Goal: Complete application form: Complete application form

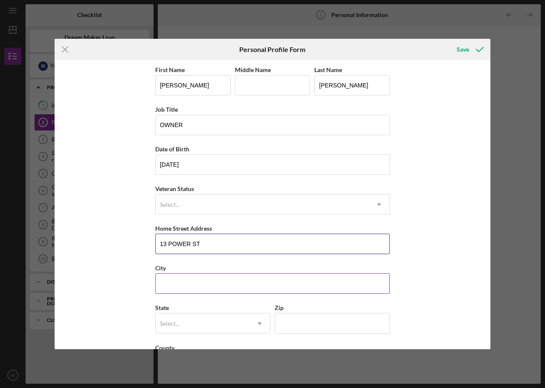
type input "13 POWER ST"
click at [184, 278] on input "City" at bounding box center [272, 283] width 235 height 20
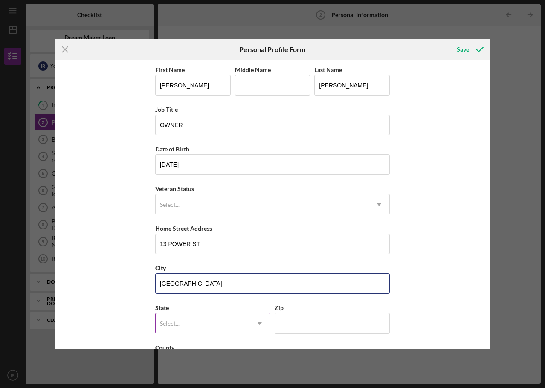
type input "[GEOGRAPHIC_DATA]"
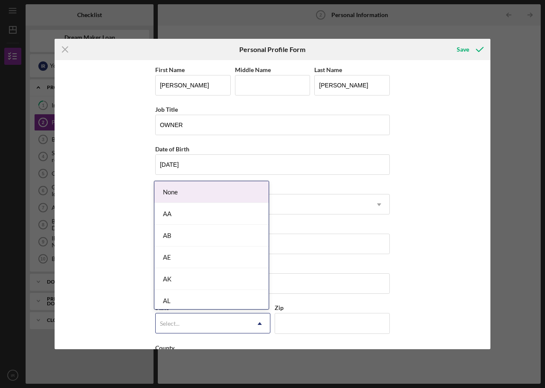
click at [176, 324] on div "Select..." at bounding box center [170, 323] width 20 height 7
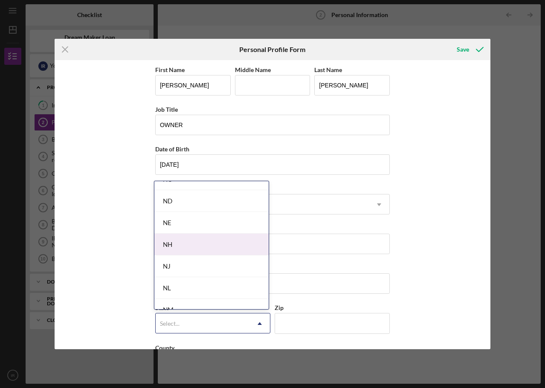
scroll to position [895, 0]
click at [179, 253] on div "NJ" at bounding box center [211, 254] width 114 height 22
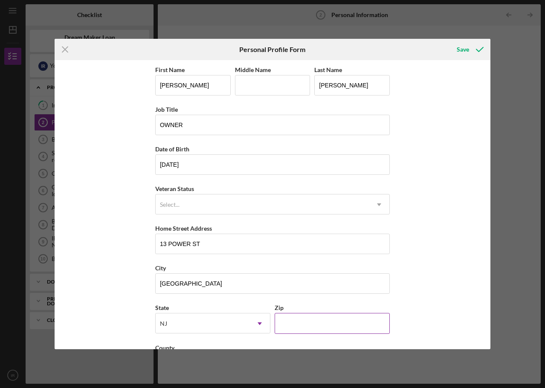
click at [281, 324] on input "Zip" at bounding box center [332, 323] width 115 height 20
type input "08901"
click at [448, 327] on div "First Name [PERSON_NAME] Middle Name Last Name [PERSON_NAME] Job Title OWNER Da…" at bounding box center [273, 204] width 436 height 289
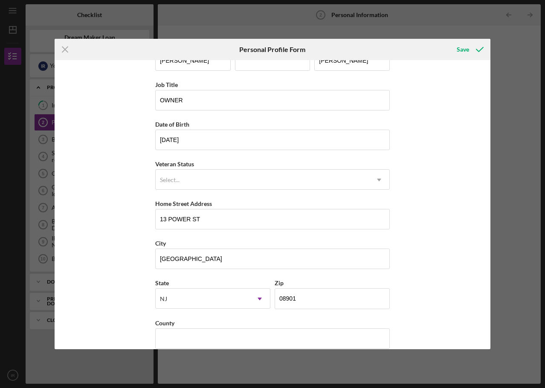
scroll to position [37, 0]
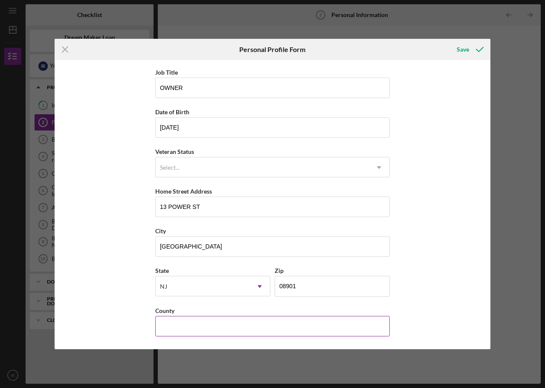
click at [206, 326] on input "County" at bounding box center [272, 326] width 235 height 20
type input "[GEOGRAPHIC_DATA]"
click at [417, 289] on div "First Name [PERSON_NAME] Middle Name Last Name [PERSON_NAME] Job Title OWNER Da…" at bounding box center [273, 204] width 436 height 289
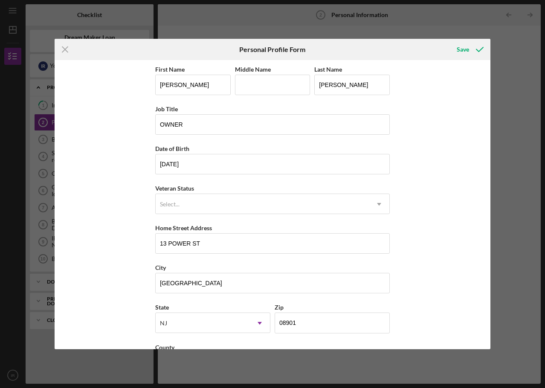
scroll to position [0, 0]
click at [461, 52] on div "Save" at bounding box center [463, 49] width 12 height 17
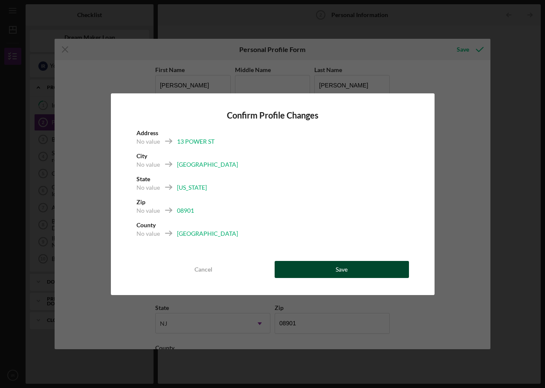
click at [362, 275] on button "Save" at bounding box center [342, 269] width 134 height 17
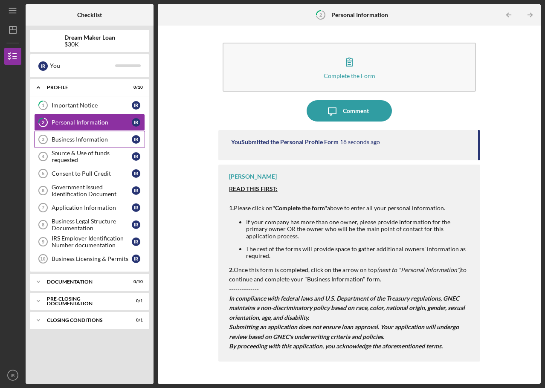
click at [74, 140] on div "Business Information" at bounding box center [92, 139] width 80 height 7
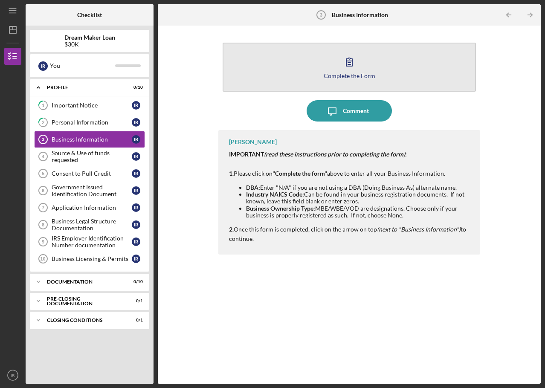
click at [355, 70] on icon "button" at bounding box center [349, 61] width 21 height 21
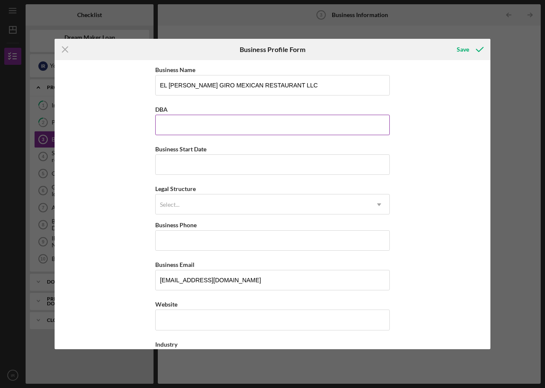
click at [167, 120] on input "DBA" at bounding box center [272, 125] width 235 height 20
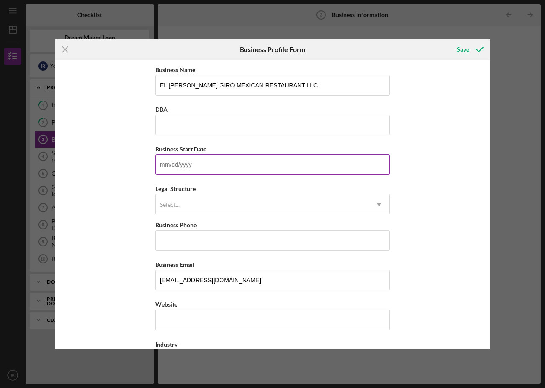
click at [156, 168] on input "Business Start Date" at bounding box center [272, 164] width 235 height 20
click at [186, 168] on input "Business Start Date" at bounding box center [272, 164] width 235 height 20
type input "[DATE]"
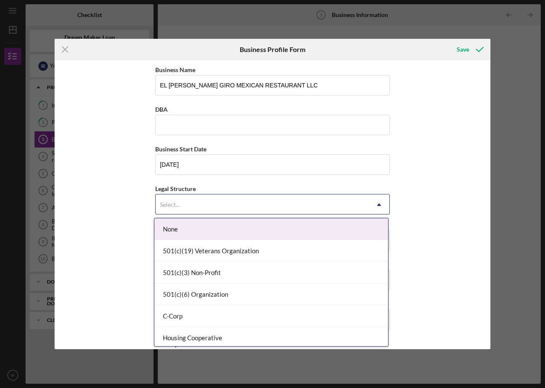
click at [186, 198] on div "Select..." at bounding box center [262, 205] width 213 height 20
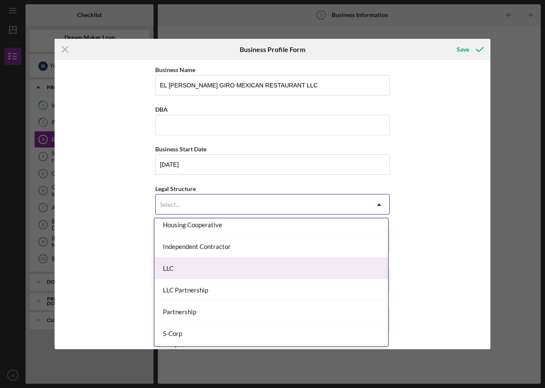
scroll to position [128, 0]
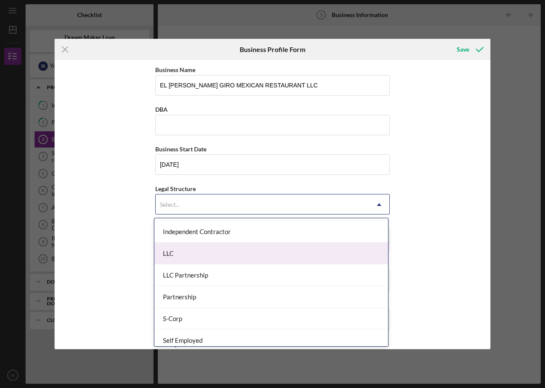
click at [180, 258] on div "LLC" at bounding box center [271, 254] width 234 height 22
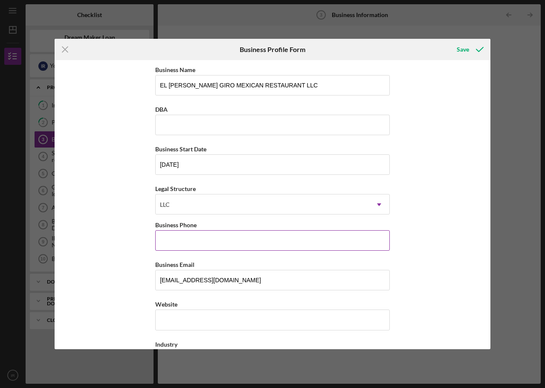
click at [174, 243] on input "Business Phone" at bounding box center [272, 240] width 235 height 20
click at [173, 238] on input "Business Phone" at bounding box center [272, 240] width 235 height 20
type input "[PHONE_NUMBER]"
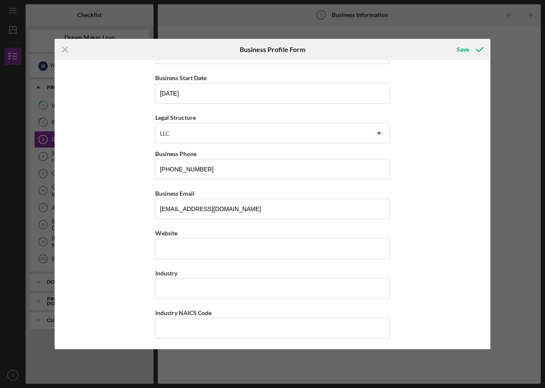
scroll to position [85, 0]
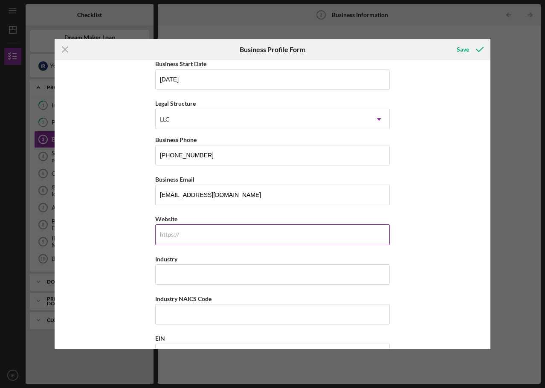
click at [198, 242] on input "Website" at bounding box center [272, 234] width 235 height 20
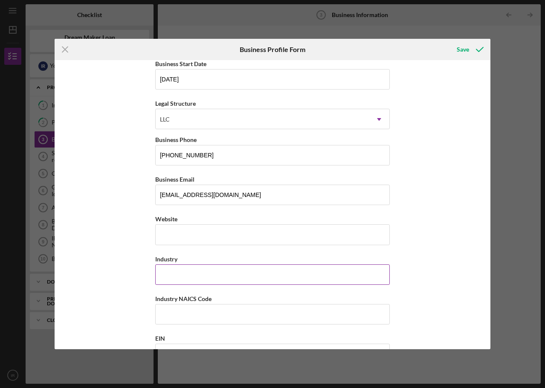
click at [174, 255] on div "Industry" at bounding box center [272, 259] width 235 height 11
click at [419, 242] on div "Business Name EL [PERSON_NAME] GIRO MEXICAN RESTAURANT LLC DBA Business Start D…" at bounding box center [273, 204] width 436 height 289
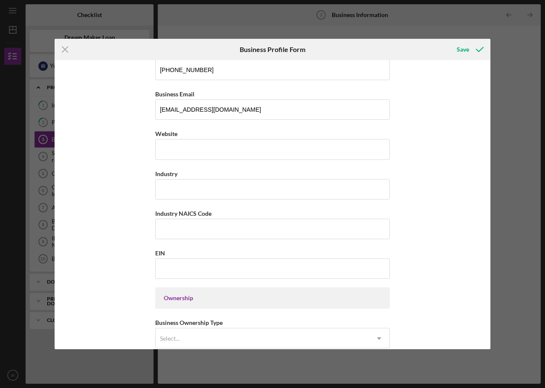
scroll to position [213, 0]
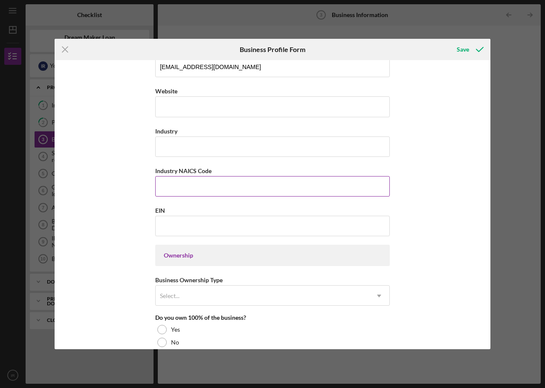
click at [178, 187] on input "Industry NAICS Code" at bounding box center [272, 186] width 235 height 20
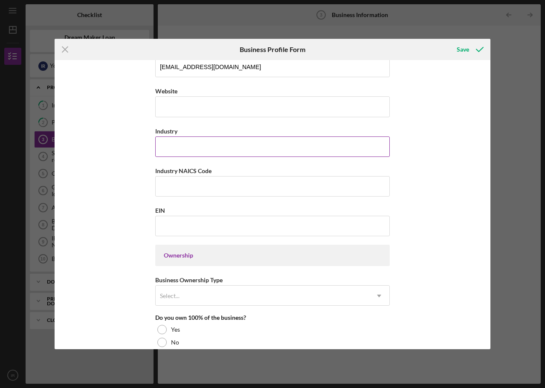
click at [184, 146] on input "Industry" at bounding box center [272, 146] width 235 height 20
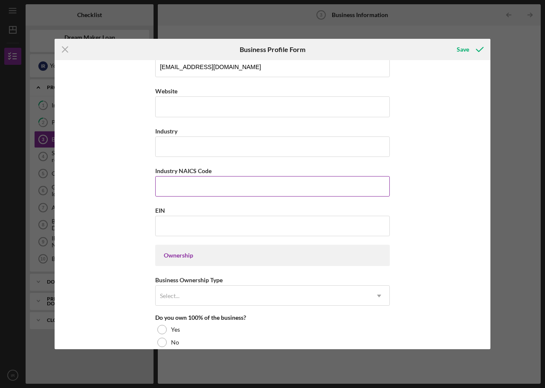
click at [167, 186] on input "Industry NAICS Code" at bounding box center [272, 186] width 235 height 20
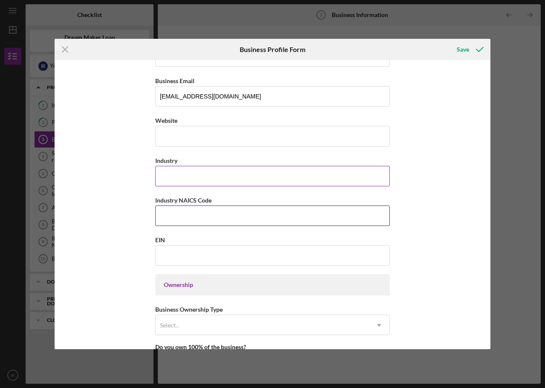
scroll to position [171, 0]
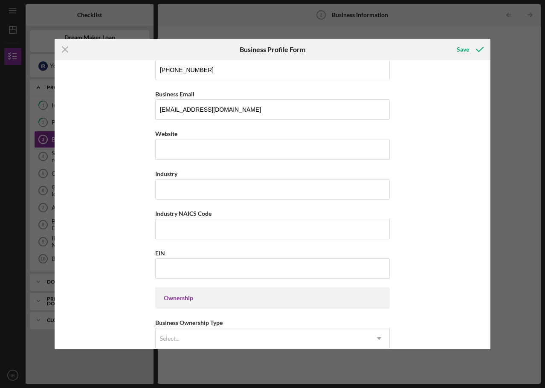
click at [223, 165] on div "Business Name EL [PERSON_NAME] GIRO MEXICAN RESTAURANT LLC DBA Business Start D…" at bounding box center [272, 325] width 235 height 863
click at [212, 169] on div "Industry" at bounding box center [272, 173] width 235 height 11
click at [211, 171] on div "Industry" at bounding box center [272, 173] width 235 height 11
click at [211, 169] on div "Industry" at bounding box center [272, 173] width 235 height 11
click at [185, 213] on label "Industry NAICS Code" at bounding box center [183, 213] width 56 height 7
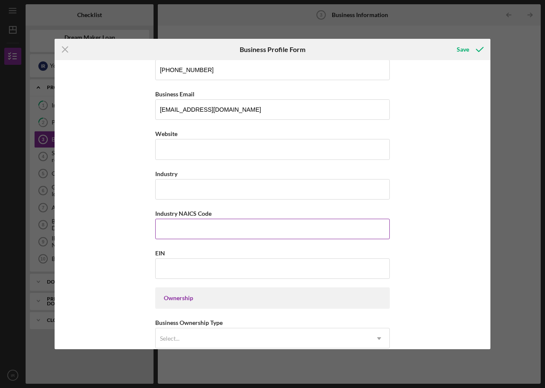
click at [185, 219] on input "Industry NAICS Code" at bounding box center [272, 229] width 235 height 20
click at [452, 202] on div "Business Name EL [PERSON_NAME] GIRO MEXICAN RESTAURANT LLC DBA Business Start D…" at bounding box center [273, 204] width 436 height 289
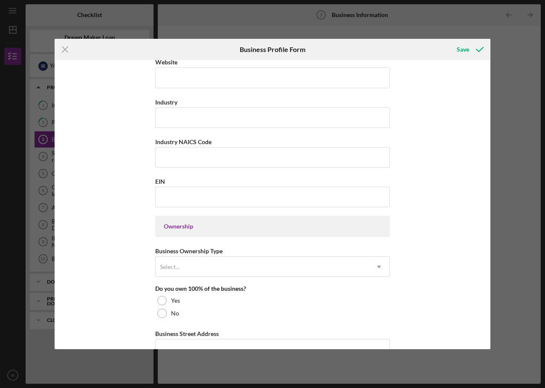
scroll to position [256, 0]
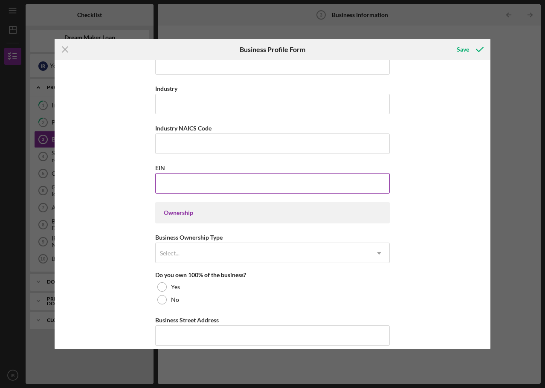
click at [236, 192] on input "EIN" at bounding box center [272, 183] width 235 height 20
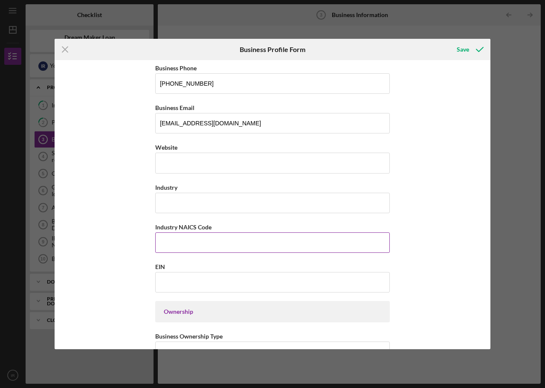
scroll to position [171, 0]
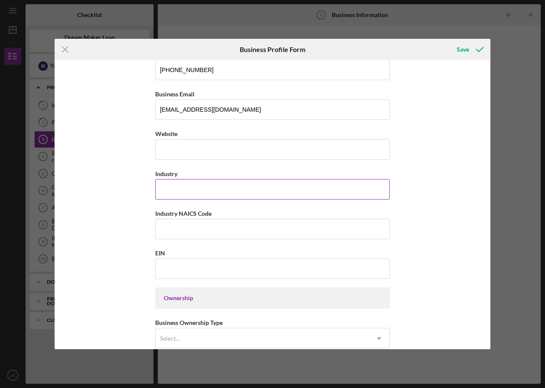
click at [168, 188] on input "Industry" at bounding box center [272, 189] width 235 height 20
type input "RESTAURANT"
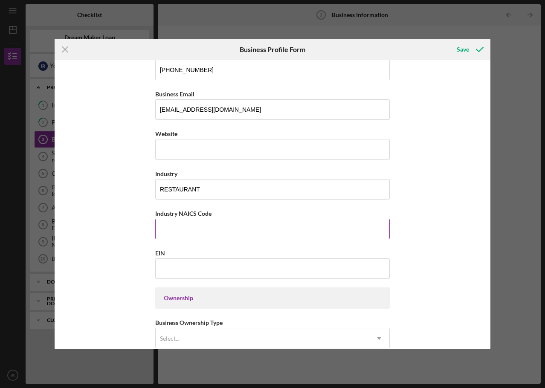
click at [216, 229] on input "Industry NAICS Code" at bounding box center [272, 229] width 235 height 20
click at [213, 145] on input "Website" at bounding box center [272, 149] width 235 height 20
click at [213, 221] on input "Industry NAICS Code" at bounding box center [272, 229] width 235 height 20
click at [186, 238] on input "Industry NAICS Code" at bounding box center [272, 229] width 235 height 20
type input "722511"
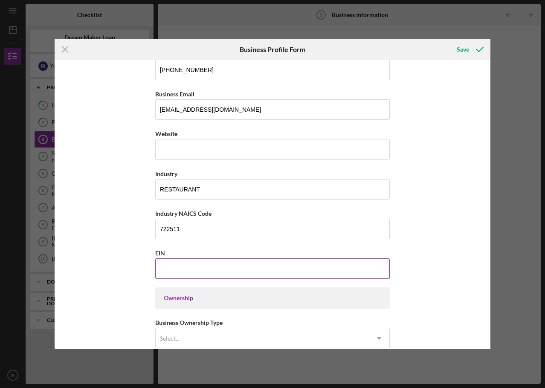
click at [175, 264] on input "EIN" at bounding box center [272, 268] width 235 height 20
click at [175, 263] on input "EIN" at bounding box center [272, 268] width 235 height 20
type input "[US_EMPLOYER_IDENTIFICATION_NUMBER]"
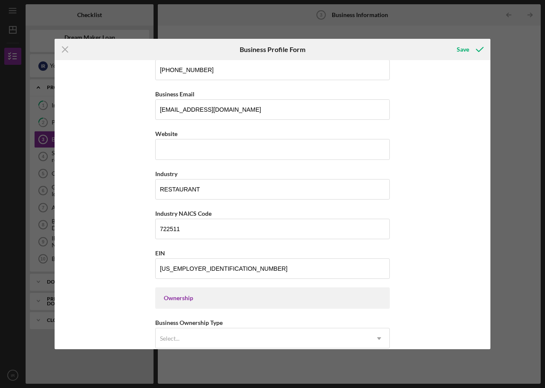
click at [189, 285] on div "Business Name EL [PERSON_NAME] GIRO MEXICAN RESTAURANT LLC DBA Business Start D…" at bounding box center [272, 325] width 235 height 863
click at [395, 272] on div "Business Name EL [PERSON_NAME] GIRO MEXICAN RESTAURANT LLC DBA Business Start D…" at bounding box center [273, 204] width 436 height 289
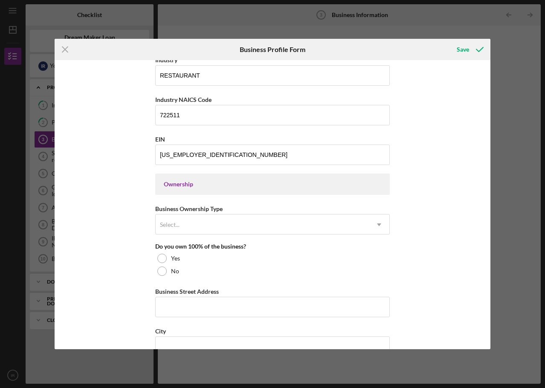
scroll to position [298, 0]
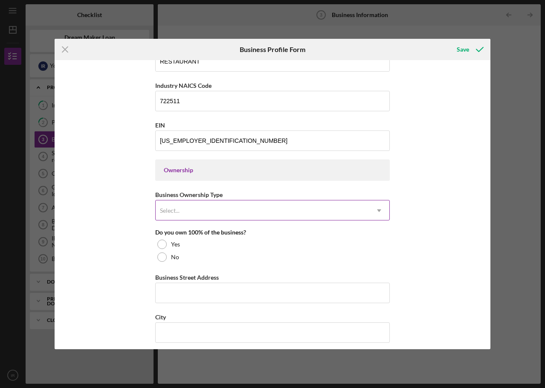
click at [166, 207] on div "Select..." at bounding box center [170, 210] width 20 height 7
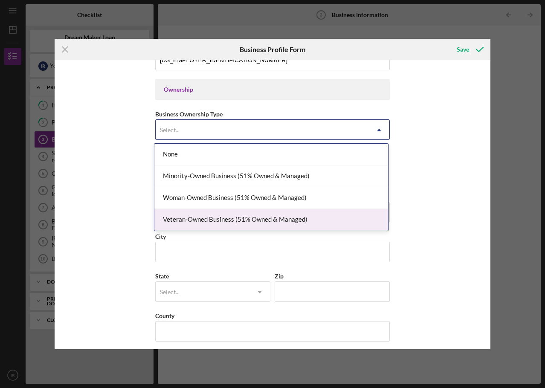
scroll to position [384, 0]
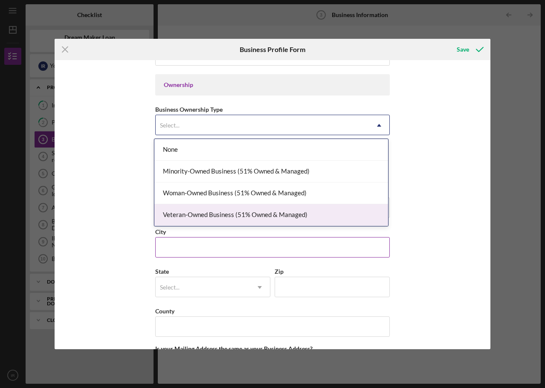
click at [228, 245] on input "City" at bounding box center [272, 247] width 235 height 20
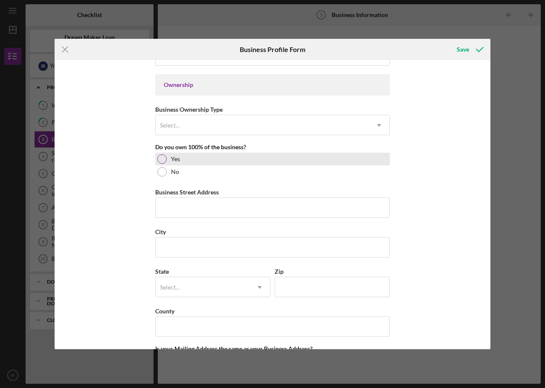
click at [160, 159] on div at bounding box center [161, 158] width 9 height 9
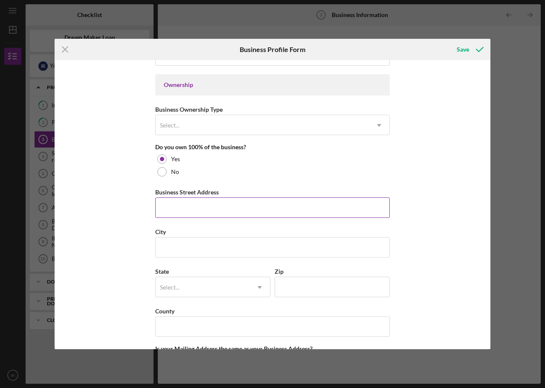
click at [187, 211] on input "Business Street Address" at bounding box center [272, 207] width 235 height 20
click at [166, 204] on input "Business Street Address" at bounding box center [272, 207] width 235 height 20
type input "[STREET_ADDRESS]"
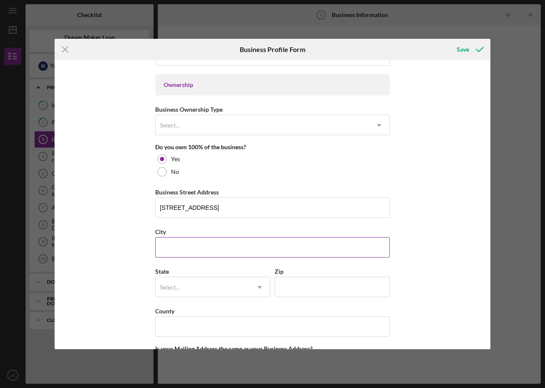
click at [194, 257] on input "City" at bounding box center [272, 247] width 235 height 20
type input "[GEOGRAPHIC_DATA]"
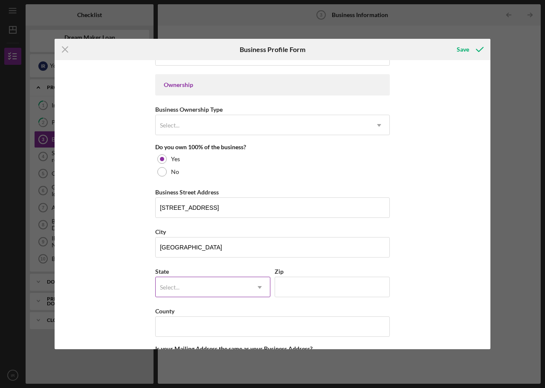
click at [185, 281] on div "Select..." at bounding box center [203, 288] width 94 height 20
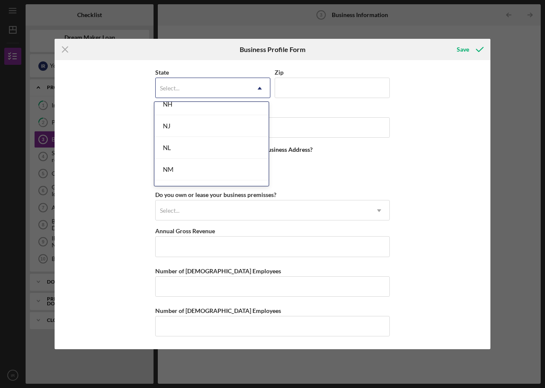
scroll to position [938, 0]
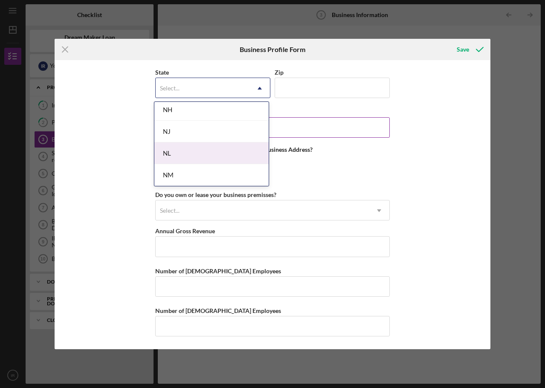
click at [178, 133] on div "NJ" at bounding box center [211, 132] width 114 height 22
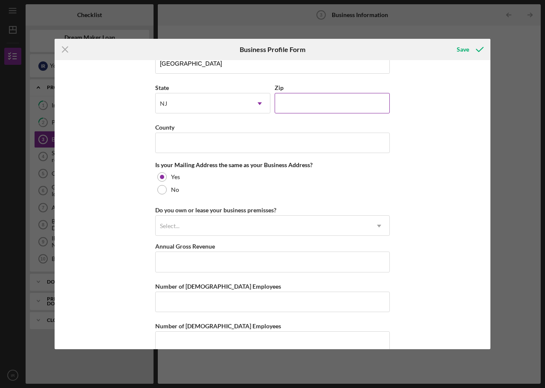
scroll to position [540, 0]
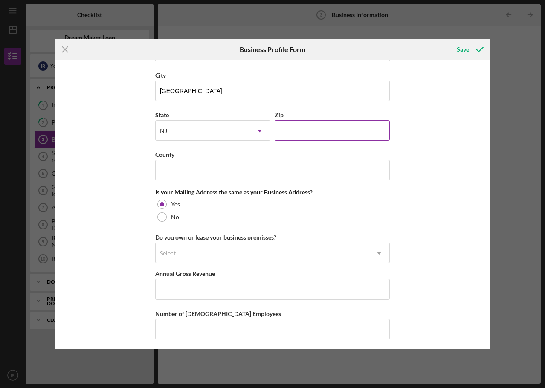
click at [299, 134] on input "Zip" at bounding box center [332, 130] width 115 height 20
type input "08901"
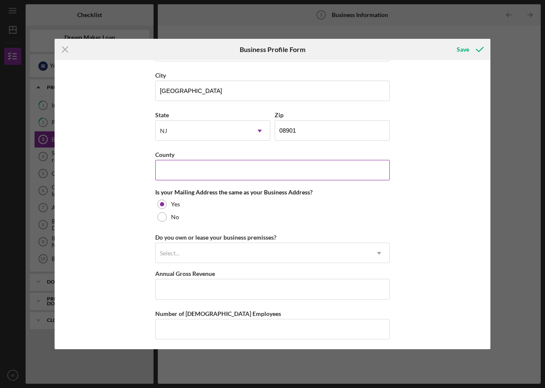
click at [184, 169] on input "County" at bounding box center [272, 170] width 235 height 20
type input "[GEOGRAPHIC_DATA]"
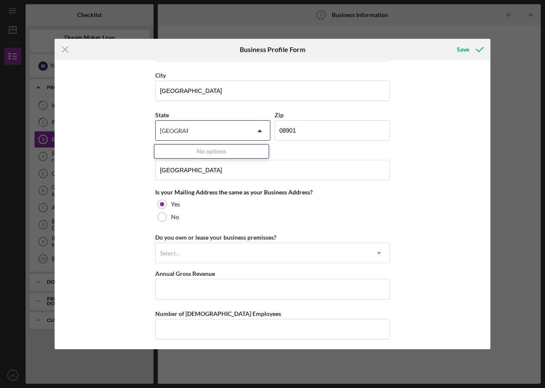
click at [223, 191] on div "Is your Mailing Address the same as your Business Address?" at bounding box center [272, 192] width 235 height 7
click at [217, 133] on div "[GEOGRAPHIC_DATA]" at bounding box center [203, 131] width 94 height 20
click at [256, 129] on icon "Icon/Dropdown Arrow" at bounding box center [259, 131] width 20 height 20
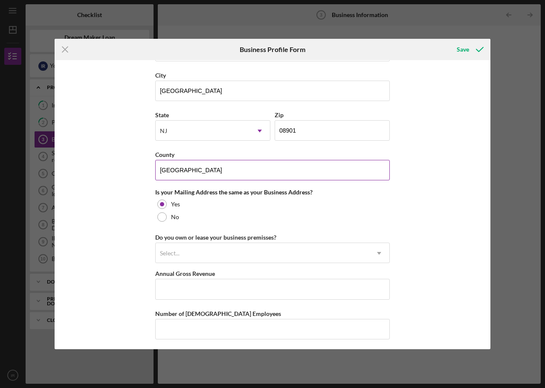
click at [219, 165] on input "[GEOGRAPHIC_DATA]" at bounding box center [272, 170] width 235 height 20
drag, startPoint x: 222, startPoint y: 165, endPoint x: 124, endPoint y: 176, distance: 99.1
click at [124, 176] on div "Business Name EL [PERSON_NAME] GIRO MEXICAN RESTAURANT LLC DBA Business Start D…" at bounding box center [273, 204] width 436 height 289
type input "[GEOGRAPHIC_DATA]"
click at [357, 189] on div "Is your Mailing Address the same as your Business Address?" at bounding box center [272, 192] width 235 height 7
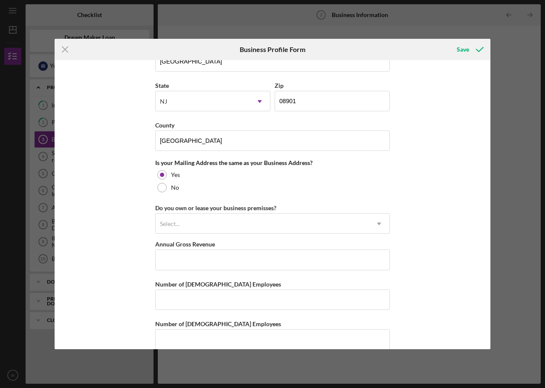
scroll to position [583, 0]
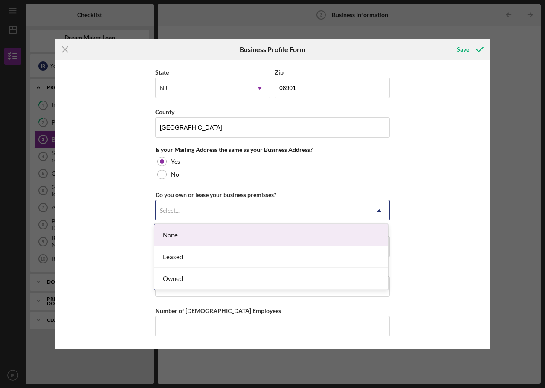
click at [191, 211] on div "Select..." at bounding box center [262, 211] width 213 height 20
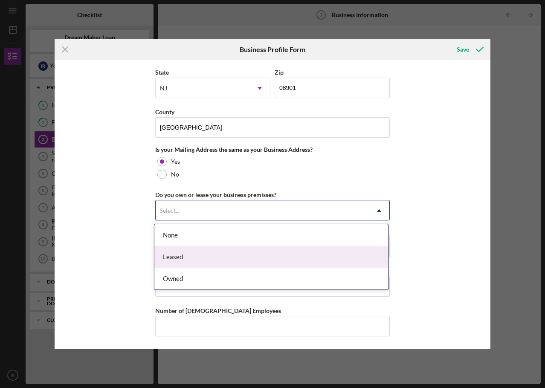
click at [189, 256] on div "Leased" at bounding box center [271, 257] width 234 height 22
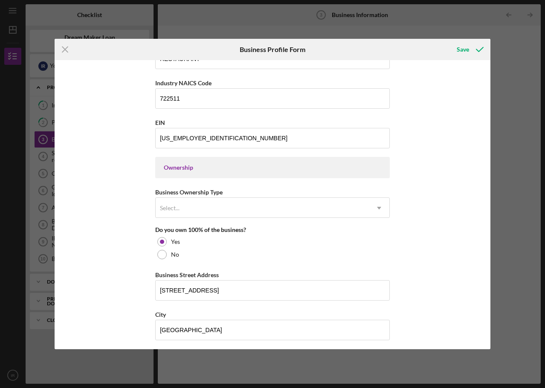
scroll to position [284, 0]
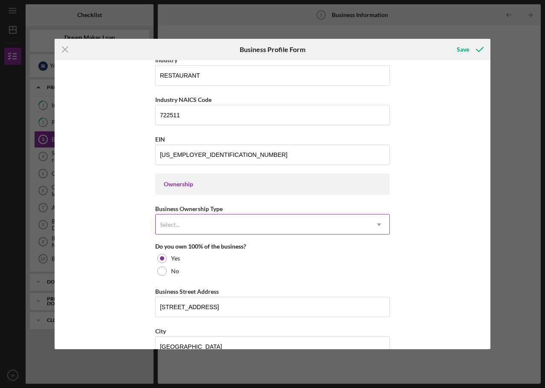
click at [188, 223] on div "Select..." at bounding box center [262, 225] width 213 height 20
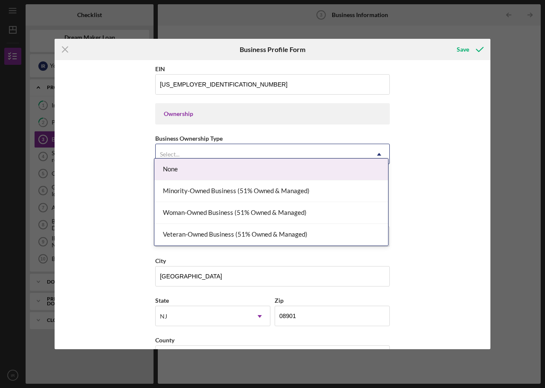
scroll to position [370, 0]
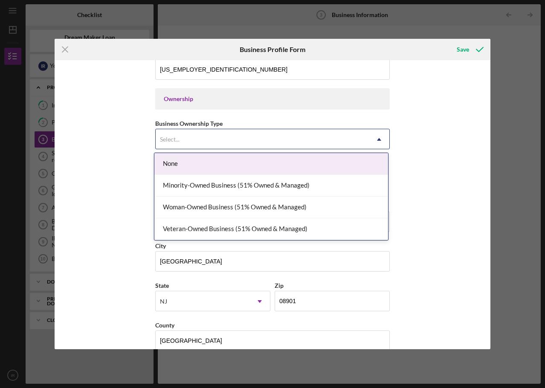
click at [105, 223] on div "Business Name EL [PERSON_NAME] GIRO MEXICAN RESTAURANT LLC DBA Business Start D…" at bounding box center [273, 204] width 436 height 289
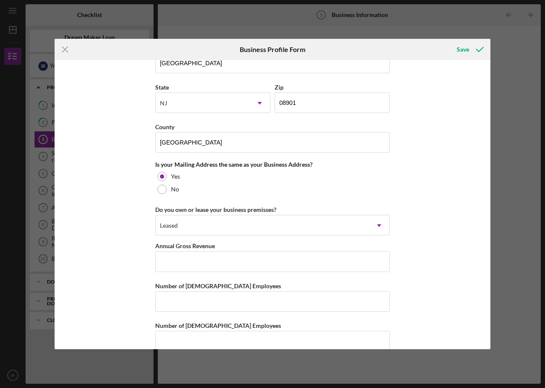
scroll to position [583, 0]
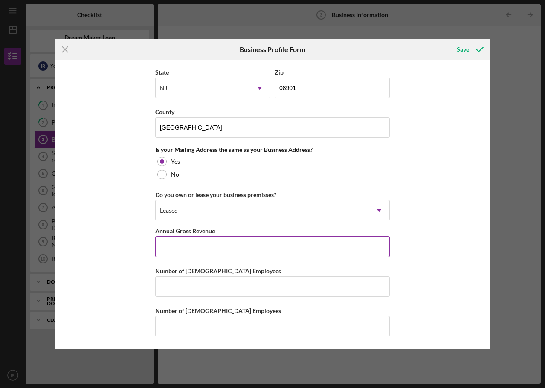
click at [183, 248] on input "Annual Gross Revenue" at bounding box center [272, 246] width 235 height 20
click at [175, 243] on input "Annual Gross Revenue" at bounding box center [272, 246] width 235 height 20
click at [193, 249] on input "Annual Gross Revenue" at bounding box center [272, 246] width 235 height 20
click at [191, 247] on input "Annual Gross Revenue" at bounding box center [272, 246] width 235 height 20
click at [418, 223] on div "Business Name EL [PERSON_NAME] GIRO MEXICAN RESTAURANT LLC DBA Business Start D…" at bounding box center [273, 204] width 436 height 289
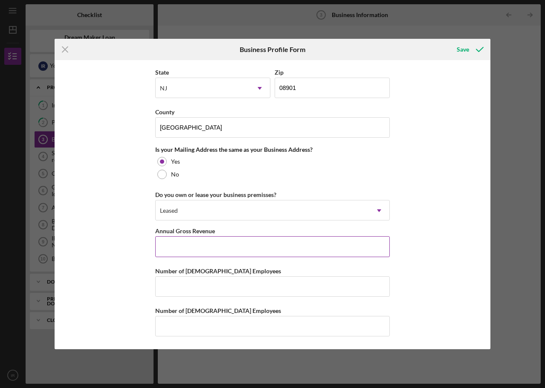
click at [193, 246] on input "Annual Gross Revenue" at bounding box center [272, 246] width 235 height 20
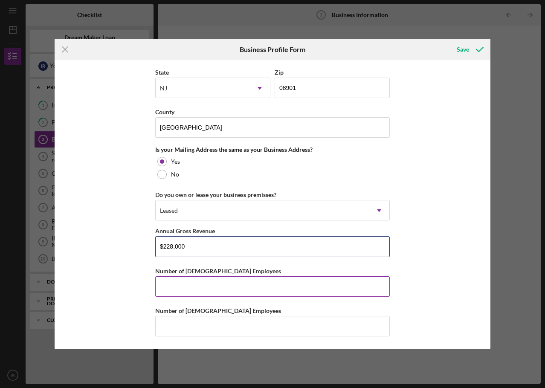
type input "$228,000"
click at [191, 282] on input "Number of [DEMOGRAPHIC_DATA] Employees" at bounding box center [272, 286] width 235 height 20
click at [163, 284] on input "Number of [DEMOGRAPHIC_DATA] Employees" at bounding box center [272, 286] width 235 height 20
type input "5"
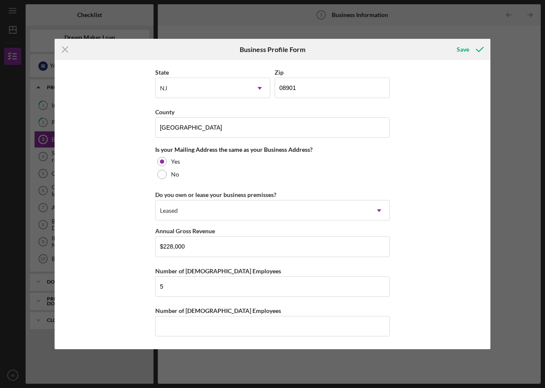
click at [185, 323] on input "Number of [DEMOGRAPHIC_DATA] Employees" at bounding box center [272, 326] width 235 height 20
type input "0"
click at [421, 301] on div "Business Name EL [PERSON_NAME] GIRO MEXICAN RESTAURANT LLC DBA Business Start D…" at bounding box center [273, 204] width 436 height 289
click at [464, 52] on div "Save" at bounding box center [463, 49] width 12 height 17
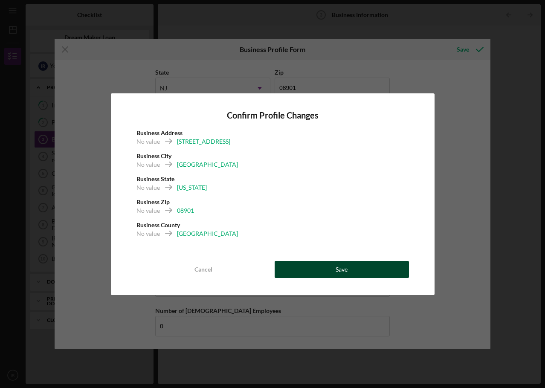
click at [343, 270] on div "Save" at bounding box center [342, 269] width 12 height 17
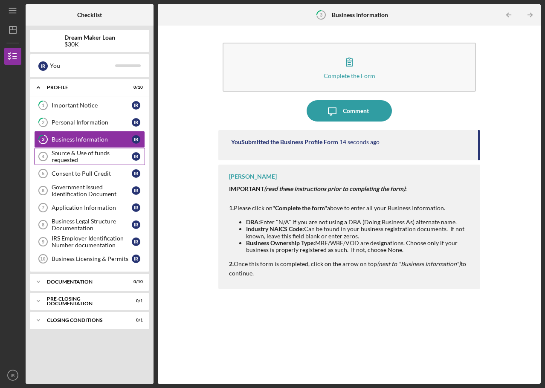
click at [77, 159] on div "Source & Use of funds requested" at bounding box center [92, 157] width 80 height 14
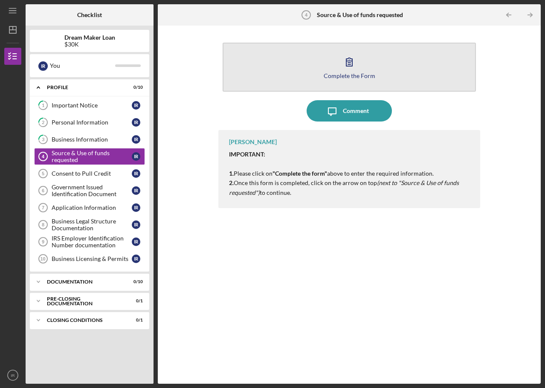
click at [348, 75] on div "Complete the Form" at bounding box center [350, 75] width 52 height 6
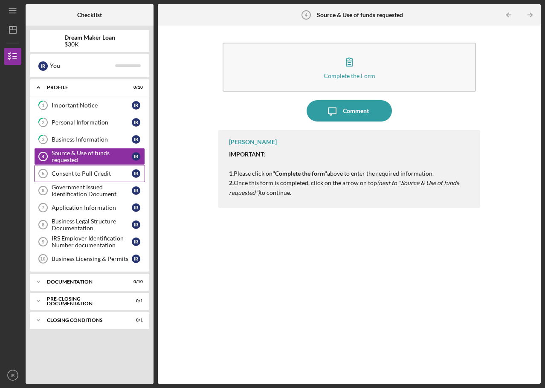
click at [64, 175] on div "Consent to Pull Credit" at bounding box center [92, 173] width 80 height 7
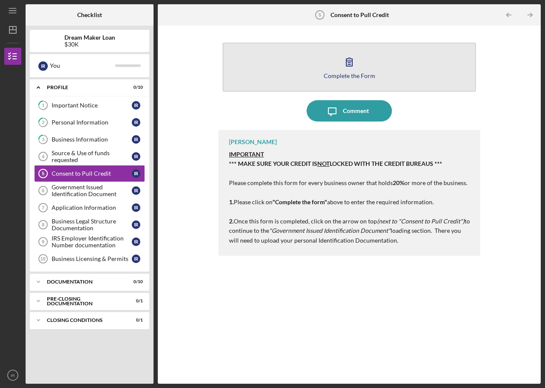
click at [350, 77] on div "Complete the Form" at bounding box center [350, 75] width 52 height 6
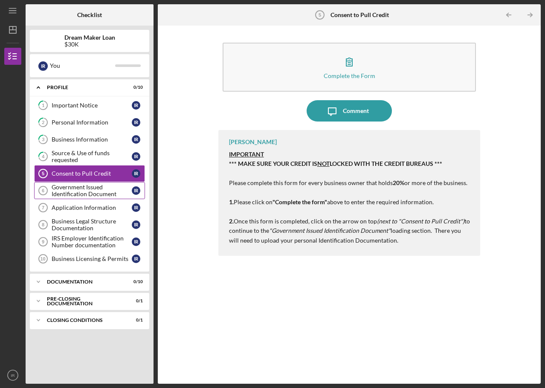
click at [73, 193] on div "Government Issued Identification Document" at bounding box center [92, 191] width 80 height 14
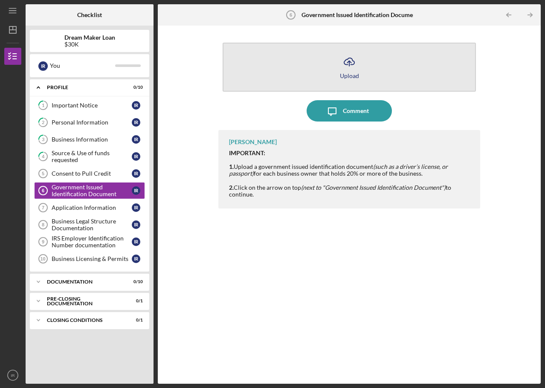
click at [352, 69] on icon "Icon/Upload" at bounding box center [349, 61] width 21 height 21
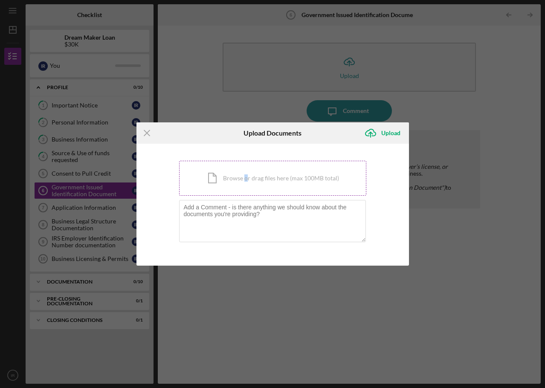
click at [246, 182] on div "Icon/Document Browse or drag files here (max 100MB total) Tap to choose files o…" at bounding box center [272, 178] width 187 height 35
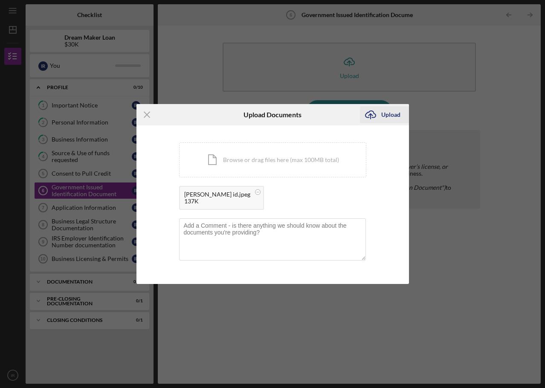
click at [388, 113] on div "Upload" at bounding box center [390, 114] width 19 height 17
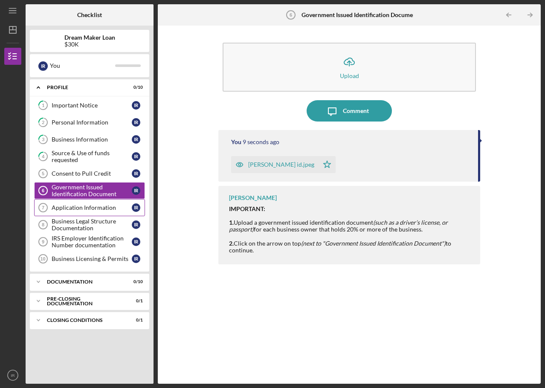
click at [79, 214] on link "Application Information 7 Application Information I R" at bounding box center [89, 207] width 111 height 17
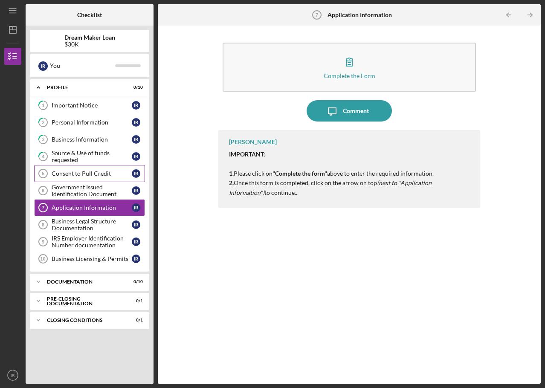
click at [69, 175] on div "Consent to Pull Credit" at bounding box center [92, 173] width 80 height 7
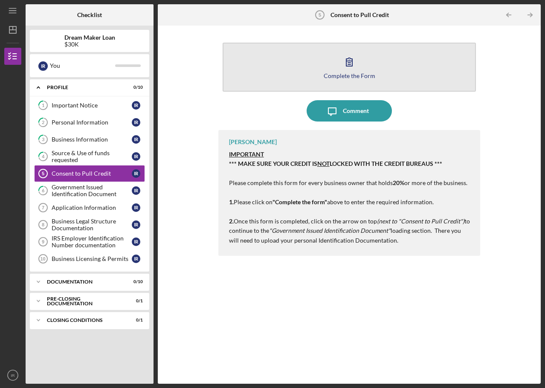
click at [349, 75] on div "Complete the Form" at bounding box center [350, 75] width 52 height 6
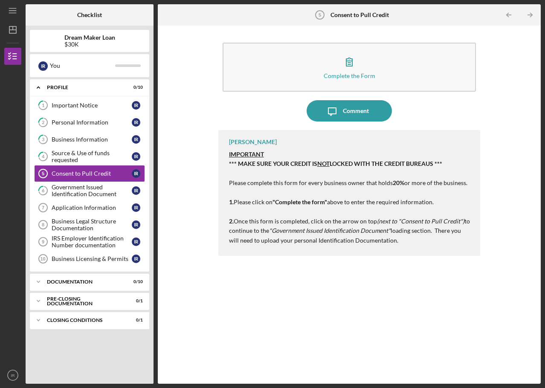
click at [353, 12] on b "Consent to Pull Credit" at bounding box center [359, 15] width 58 height 7
click at [529, 14] on icon "Icon/Table Pagination Arrow" at bounding box center [529, 15] width 19 height 19
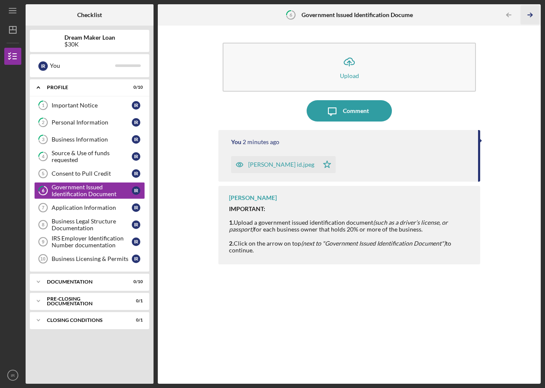
click at [529, 14] on icon "Icon/Table Pagination Arrow" at bounding box center [529, 15] width 19 height 19
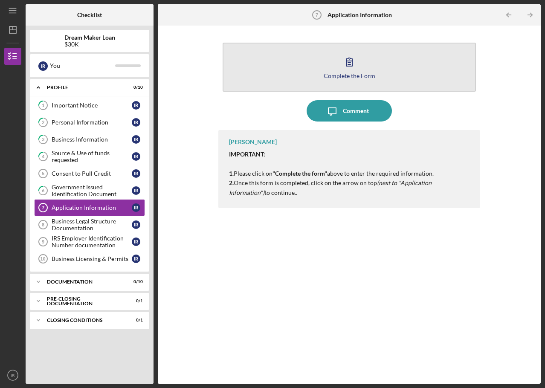
click at [346, 65] on icon "button" at bounding box center [349, 61] width 21 height 21
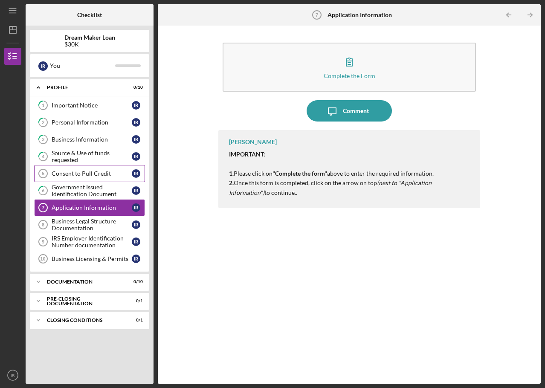
click at [80, 179] on link "Consent to Pull Credit 5 Consent to Pull Credit I R" at bounding box center [89, 173] width 111 height 17
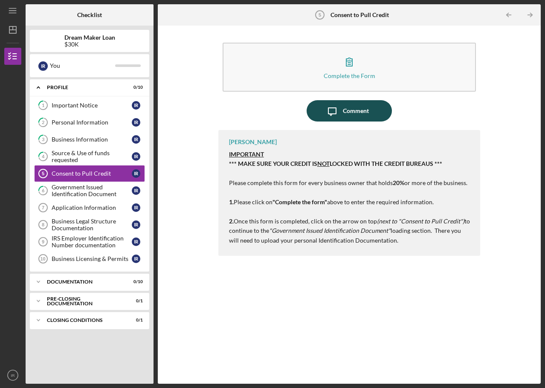
click at [349, 111] on div "Comment" at bounding box center [356, 110] width 26 height 21
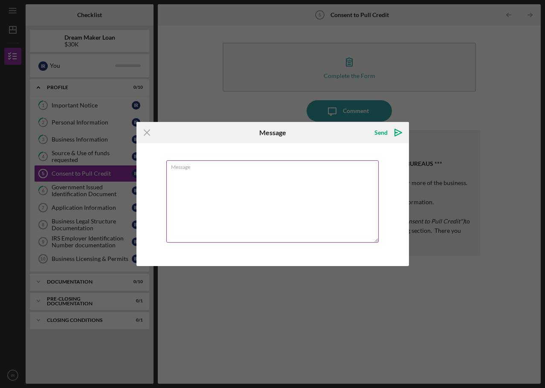
click at [212, 208] on textarea "Message" at bounding box center [272, 201] width 212 height 82
click at [142, 132] on icon "Icon/Menu Close" at bounding box center [146, 132] width 21 height 21
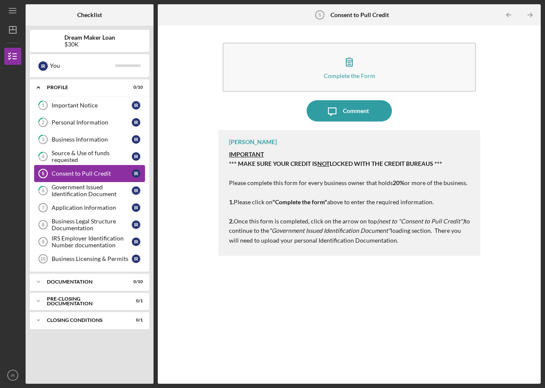
click at [88, 169] on link "Consent to Pull Credit 5 Consent to Pull Credit I R" at bounding box center [89, 173] width 111 height 17
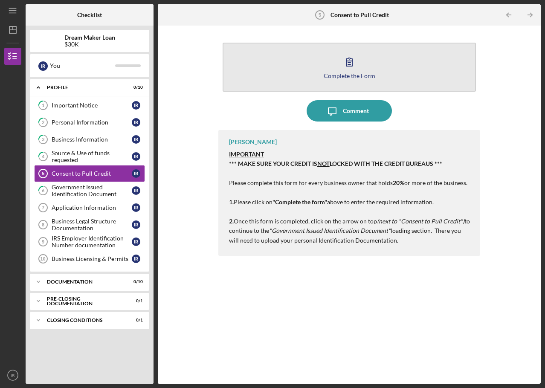
click at [352, 68] on icon "button" at bounding box center [349, 61] width 21 height 21
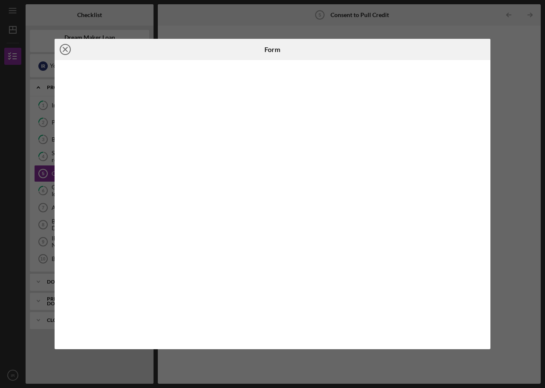
click at [64, 48] on line at bounding box center [65, 49] width 4 height 4
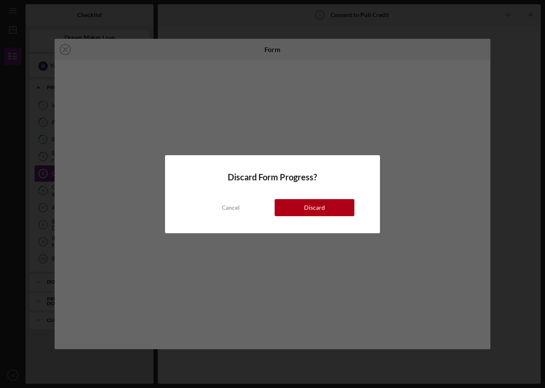
click at [321, 206] on div "Discard" at bounding box center [314, 207] width 21 height 17
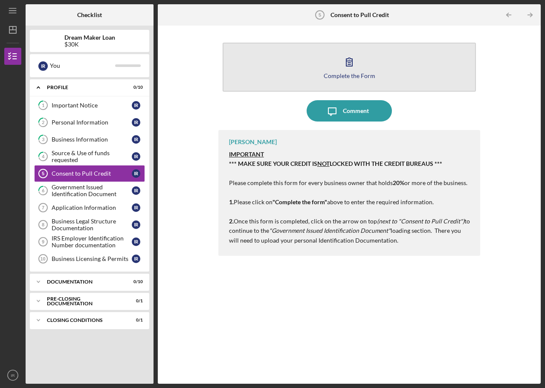
click at [348, 55] on icon "button" at bounding box center [349, 61] width 21 height 21
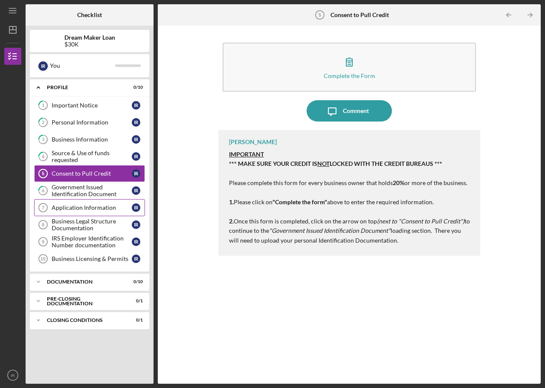
click at [86, 206] on div "Application Information" at bounding box center [92, 207] width 80 height 7
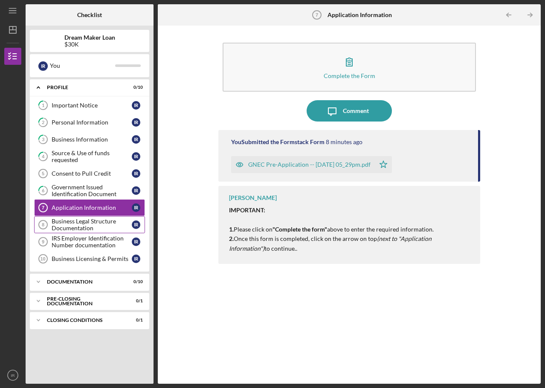
click at [77, 228] on div "Business Legal Structure Documentation" at bounding box center [92, 225] width 80 height 14
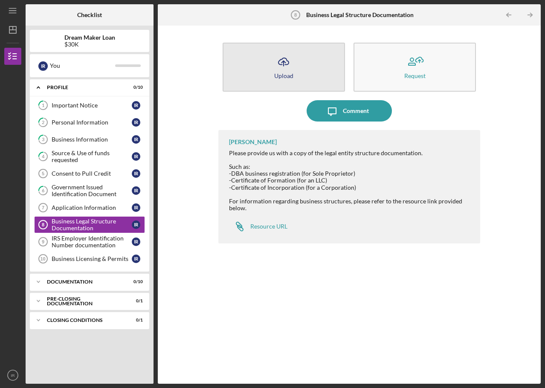
click at [299, 72] on button "Icon/Upload Upload" at bounding box center [284, 67] width 122 height 49
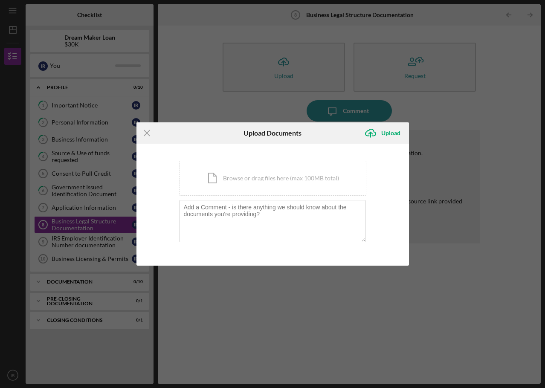
click at [383, 285] on div "Icon/Menu Close Upload Documents Icon/Upload Upload You're uploading documents …" at bounding box center [272, 194] width 545 height 388
click at [364, 298] on div "Icon/Menu Close Upload Documents Icon/Upload Upload You're uploading documents …" at bounding box center [272, 194] width 545 height 388
click at [364, 299] on div "Icon/Menu Close Upload Documents Icon/Upload Upload You're uploading documents …" at bounding box center [272, 194] width 545 height 388
click at [364, 300] on div "Icon/Menu Close Upload Documents Icon/Upload Upload You're uploading documents …" at bounding box center [272, 194] width 545 height 388
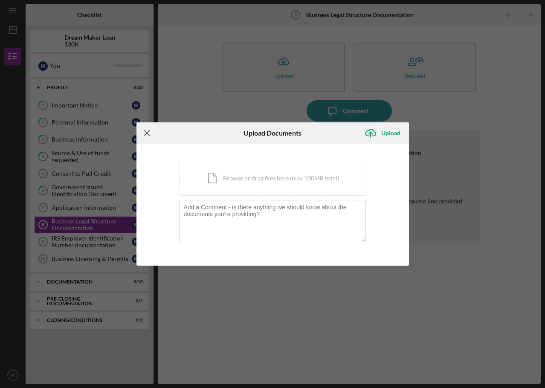
click at [148, 133] on line at bounding box center [147, 133] width 6 height 6
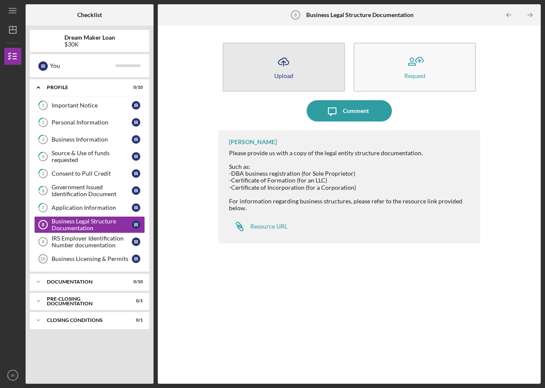
click at [269, 70] on button "Icon/Upload Upload" at bounding box center [284, 67] width 122 height 49
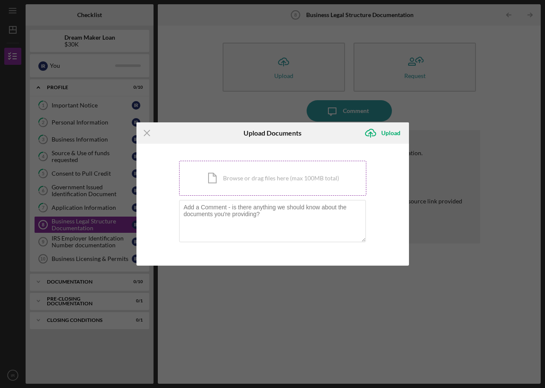
click at [237, 183] on div "Icon/Document Browse or drag files here (max 100MB total) Tap to choose files o…" at bounding box center [272, 178] width 187 height 35
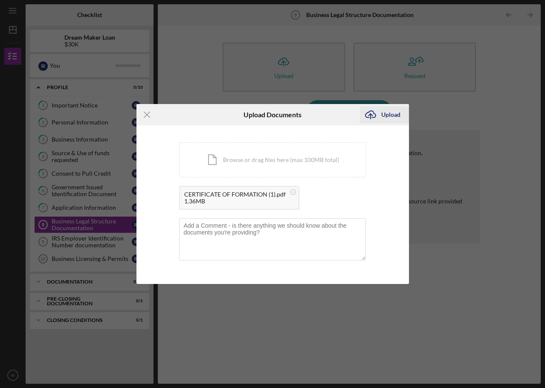
click at [385, 114] on div "Upload" at bounding box center [390, 114] width 19 height 17
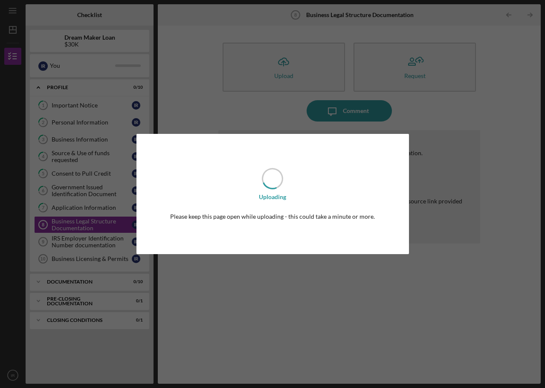
click at [530, 13] on div "Uploading Please keep this page open while uploading - this could take a minute…" at bounding box center [272, 194] width 545 height 388
click at [235, 270] on div "Uploading Please keep this page open while uploading - this could take a minute…" at bounding box center [272, 194] width 545 height 388
click at [83, 226] on div "Uploading Please keep this page open while uploading - this could take a minute…" at bounding box center [272, 194] width 545 height 388
click at [88, 226] on div "Uploading Please keep this page open while uploading - this could take a minute…" at bounding box center [272, 194] width 545 height 388
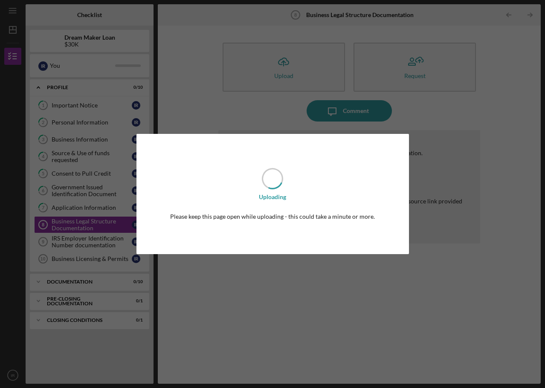
click at [214, 238] on div "Uploading Please keep this page open while uploading - this could take a minute…" at bounding box center [272, 194] width 272 height 120
click at [272, 201] on div "Uploading Please keep this page open while uploading - this could take a minute…" at bounding box center [272, 194] width 272 height 120
click at [420, 129] on div "Uploading Please keep this page open while uploading - this could take a minute…" at bounding box center [272, 194] width 545 height 388
click at [305, 73] on div "Uploading Please keep this page open while uploading - this could take a minute…" at bounding box center [272, 194] width 545 height 388
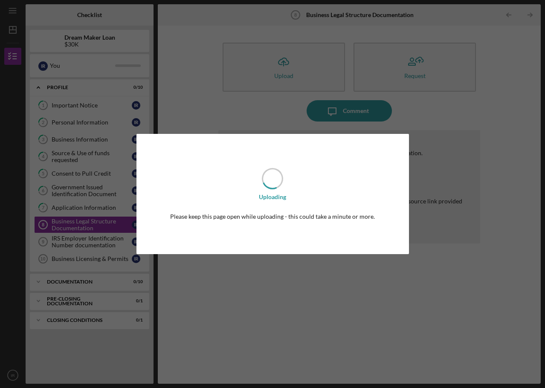
click at [65, 242] on div "Uploading Please keep this page open while uploading - this could take a minute…" at bounding box center [272, 194] width 545 height 388
click at [291, 291] on div "Uploading Please keep this page open while uploading - this could take a minute…" at bounding box center [272, 194] width 545 height 388
drag, startPoint x: 293, startPoint y: 296, endPoint x: 294, endPoint y: 300, distance: 4.7
click at [294, 297] on div "Uploading Please keep this page open while uploading - this could take a minute…" at bounding box center [272, 194] width 545 height 388
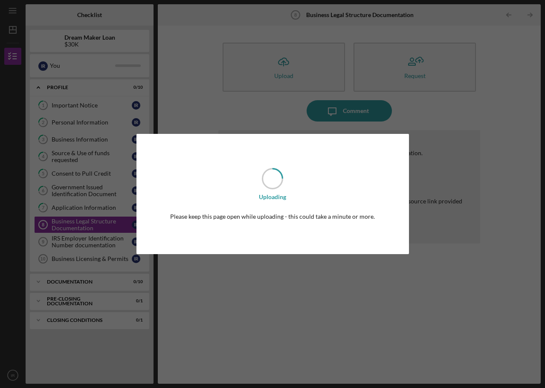
click at [294, 303] on div "Uploading Please keep this page open while uploading - this could take a minute…" at bounding box center [272, 194] width 545 height 388
click at [293, 305] on div "Uploading Please keep this page open while uploading - this could take a minute…" at bounding box center [272, 194] width 545 height 388
click at [293, 310] on div "Uploading Please keep this page open while uploading - this could take a minute…" at bounding box center [272, 194] width 545 height 388
click at [293, 313] on div "Uploading Please keep this page open while uploading - this could take a minute…" at bounding box center [272, 194] width 545 height 388
click at [292, 300] on div "Uploading Please keep this page open while uploading - this could take a minute…" at bounding box center [272, 194] width 545 height 388
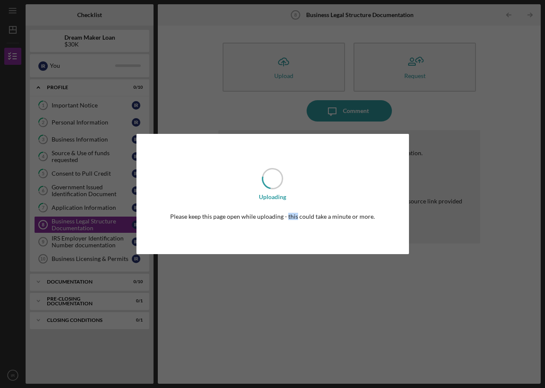
click at [292, 300] on div "Uploading Please keep this page open while uploading - this could take a minute…" at bounding box center [272, 194] width 545 height 388
click at [208, 116] on div "Uploading Please keep this page open while uploading - this could take a minute…" at bounding box center [272, 194] width 545 height 388
click at [211, 93] on div "Uploading Please keep this page open while uploading - this could take a minute…" at bounding box center [272, 194] width 545 height 388
click at [211, 95] on div "Uploading Please keep this page open while uploading - this could take a minute…" at bounding box center [272, 194] width 545 height 388
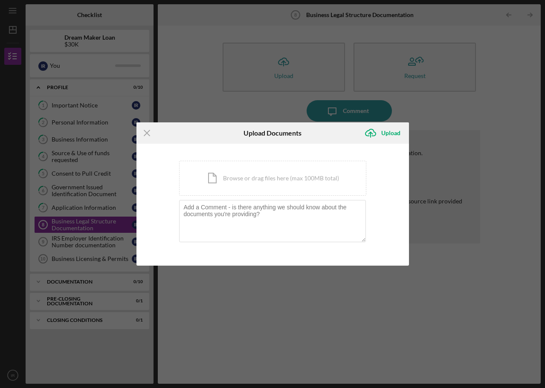
click at [90, 226] on div "Icon/Menu Close Upload Documents Icon/Upload Upload You're uploading documents …" at bounding box center [272, 194] width 545 height 388
click at [233, 181] on div "Icon/Document Browse or drag files here (max 100MB total) Tap to choose files o…" at bounding box center [272, 178] width 187 height 35
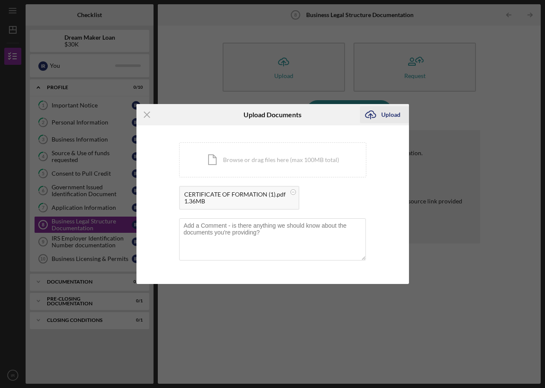
click at [370, 115] on g "submit" at bounding box center [370, 115] width 10 height 8
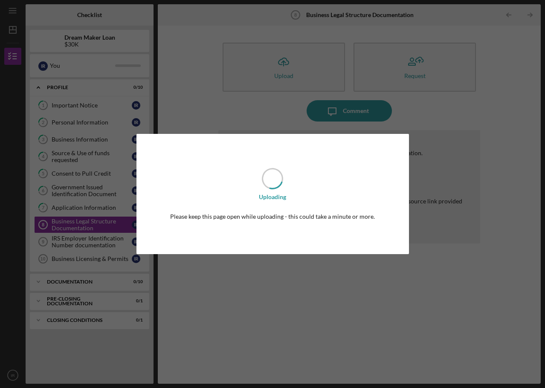
click at [87, 247] on div "Uploading Please keep this page open while uploading - this could take a minute…" at bounding box center [272, 194] width 545 height 388
click at [90, 263] on div "Uploading Please keep this page open while uploading - this could take a minute…" at bounding box center [272, 194] width 545 height 388
click at [62, 284] on div "Uploading Please keep this page open while uploading - this could take a minute…" at bounding box center [272, 194] width 545 height 388
click at [337, 257] on div "Uploading Please keep this page open while uploading - this could take a minute…" at bounding box center [272, 194] width 545 height 388
click at [336, 258] on div "Uploading Please keep this page open while uploading - this could take a minute…" at bounding box center [272, 194] width 545 height 388
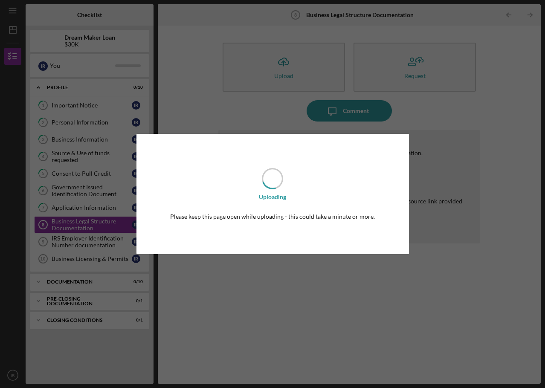
click at [285, 298] on div "Uploading Please keep this page open while uploading - this could take a minute…" at bounding box center [272, 194] width 545 height 388
click at [365, 324] on div "Uploading Please keep this page open while uploading - this could take a minute…" at bounding box center [272, 194] width 545 height 388
click at [366, 322] on div "Uploading Please keep this page open while uploading - this could take a minute…" at bounding box center [272, 194] width 545 height 388
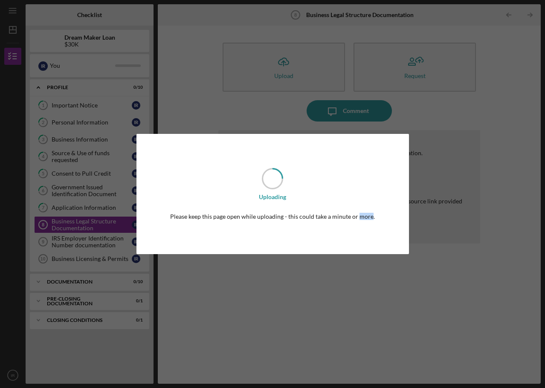
click at [371, 310] on div "Uploading Please keep this page open while uploading - this could take a minute…" at bounding box center [272, 194] width 545 height 388
drag, startPoint x: 371, startPoint y: 310, endPoint x: 373, endPoint y: 299, distance: 10.4
click at [372, 310] on div "Uploading Please keep this page open while uploading - this could take a minute…" at bounding box center [272, 194] width 545 height 388
click at [361, 217] on div "Please keep this page open while uploading - this could take a minute or more." at bounding box center [272, 216] width 205 height 7
click at [313, 222] on div "Uploading Please keep this page open while uploading - this could take a minute…" at bounding box center [272, 194] width 272 height 120
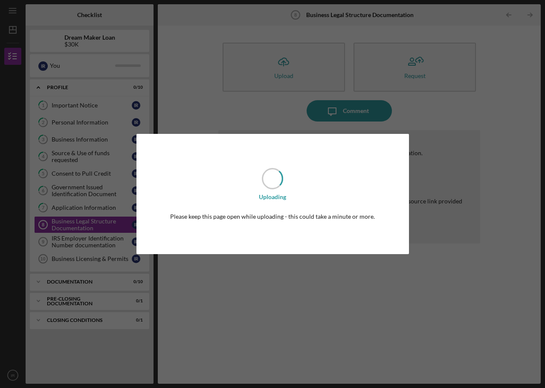
click at [279, 221] on div "Uploading Please keep this page open while uploading - this could take a minute…" at bounding box center [272, 194] width 272 height 120
click at [249, 217] on div "Please keep this page open while uploading - this could take a minute or more." at bounding box center [272, 216] width 205 height 7
click at [213, 219] on div "Please keep this page open while uploading - this could take a minute or more." at bounding box center [272, 216] width 205 height 7
click at [187, 220] on div "Please keep this page open while uploading - this could take a minute or more." at bounding box center [272, 216] width 205 height 7
click at [177, 218] on div "Please keep this page open while uploading - this could take a minute or more." at bounding box center [272, 216] width 205 height 7
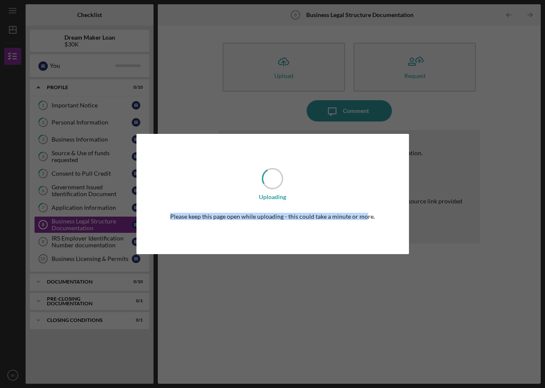
drag, startPoint x: 173, startPoint y: 217, endPoint x: 365, endPoint y: 219, distance: 192.3
click at [365, 219] on div "Please keep this page open while uploading - this could take a minute or more." at bounding box center [272, 216] width 205 height 7
click at [353, 233] on div "Uploading Please keep this page open while uploading - this could take a minute…" at bounding box center [272, 194] width 272 height 120
click at [260, 230] on div "Uploading Please keep this page open while uploading - this could take a minute…" at bounding box center [272, 194] width 272 height 120
click at [312, 177] on div "Uploading Please keep this page open while uploading - this could take a minute…" at bounding box center [272, 194] width 272 height 120
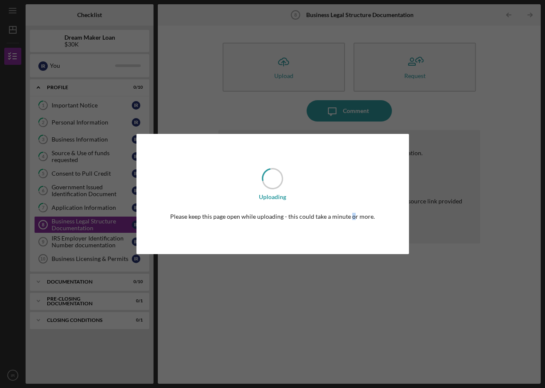
click at [353, 293] on div "Uploading Please keep this page open while uploading - this could take a minute…" at bounding box center [272, 194] width 545 height 388
click at [354, 294] on div "Uploading Please keep this page open while uploading - this could take a minute…" at bounding box center [272, 194] width 545 height 388
click at [427, 106] on div "Uploading Please keep this page open while uploading - this could take a minute…" at bounding box center [272, 194] width 545 height 388
click at [424, 72] on div "Uploading Please keep this page open while uploading - this could take a minute…" at bounding box center [272, 194] width 545 height 388
click at [358, 106] on div "Uploading Please keep this page open while uploading - this could take a minute…" at bounding box center [272, 194] width 545 height 388
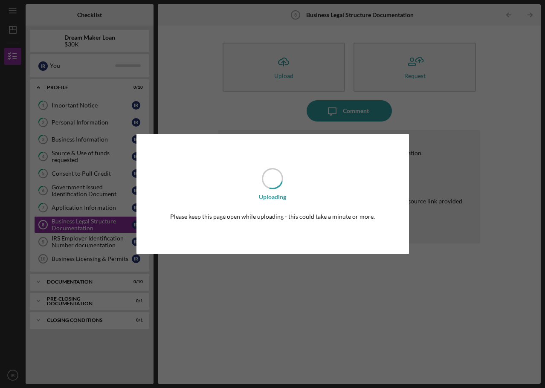
click at [343, 276] on div "Uploading Please keep this page open while uploading - this could take a minute…" at bounding box center [272, 194] width 545 height 388
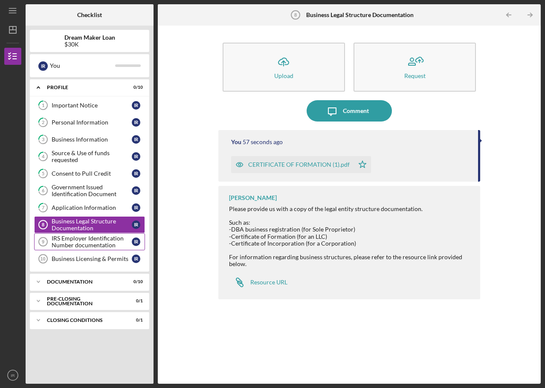
click at [90, 246] on div "IRS Employer Identification Number documentation" at bounding box center [92, 242] width 80 height 14
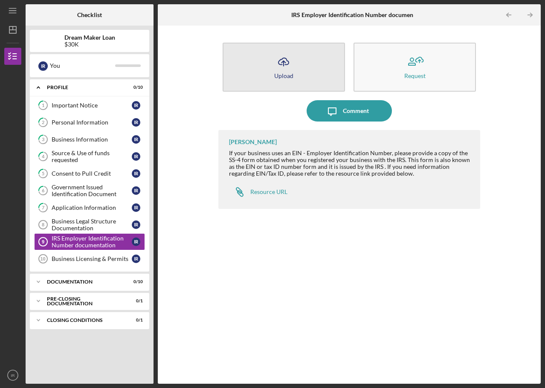
click at [281, 64] on icon "Icon/Upload" at bounding box center [283, 61] width 21 height 21
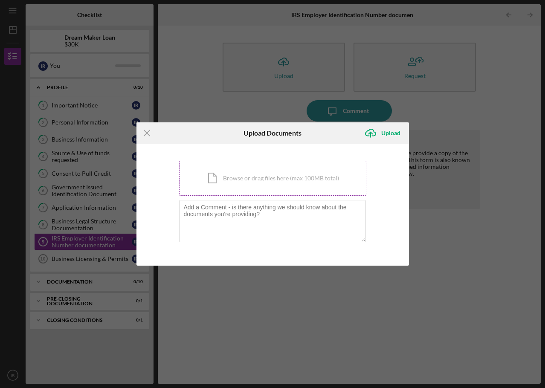
click at [241, 172] on div "Icon/Document Browse or drag files here (max 100MB total) Tap to choose files o…" at bounding box center [272, 178] width 187 height 35
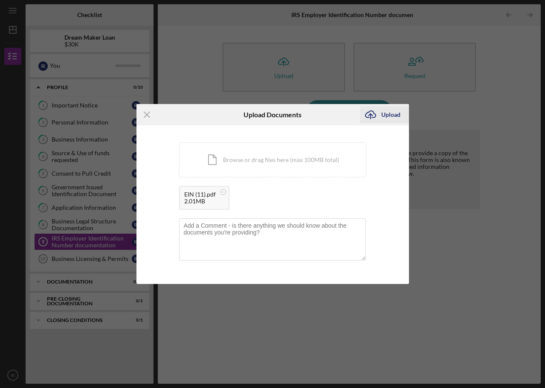
click at [384, 114] on div "Upload" at bounding box center [390, 114] width 19 height 17
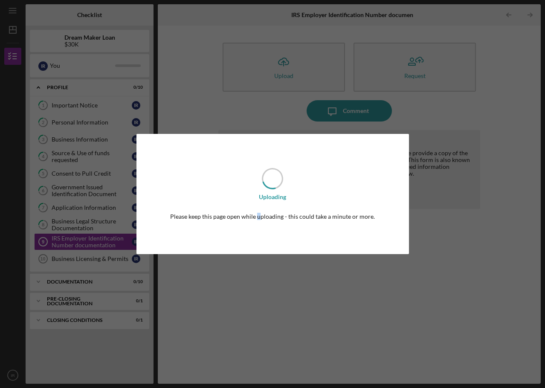
click at [261, 292] on div "Uploading Please keep this page open while uploading - this could take a minute…" at bounding box center [272, 194] width 545 height 388
click at [261, 293] on div "Uploading Please keep this page open while uploading - this could take a minute…" at bounding box center [272, 194] width 545 height 388
click at [282, 283] on div "Uploading Please keep this page open while uploading - this could take a minute…" at bounding box center [272, 194] width 545 height 388
click at [283, 283] on div "Uploading Please keep this page open while uploading - this could take a minute…" at bounding box center [272, 194] width 545 height 388
click at [294, 284] on div "Uploading Please keep this page open while uploading - this could take a minute…" at bounding box center [272, 194] width 545 height 388
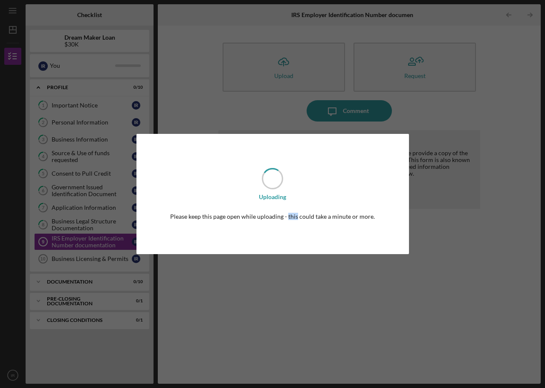
click at [294, 285] on div "Uploading Please keep this page open while uploading - this could take a minute…" at bounding box center [272, 194] width 545 height 388
click at [95, 261] on div "Uploading Please keep this page open while uploading - this could take a minute…" at bounding box center [272, 194] width 545 height 388
click at [232, 285] on div "Uploading Please keep this page open while uploading - this could take a minute…" at bounding box center [272, 194] width 545 height 388
click at [263, 281] on div "Uploading Please keep this page open while uploading - this could take a minute…" at bounding box center [272, 194] width 545 height 388
click at [249, 286] on div "Uploading Please keep this page open while uploading - this could take a minute…" at bounding box center [272, 194] width 545 height 388
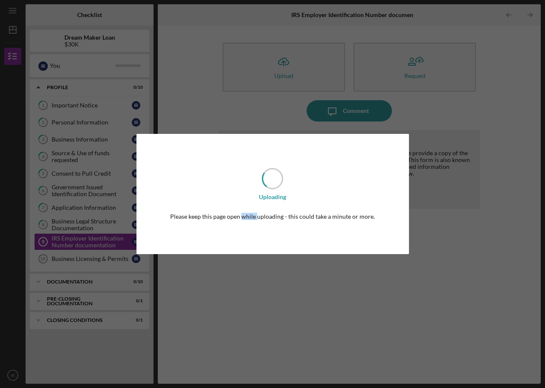
click at [249, 286] on div "Uploading Please keep this page open while uploading - this could take a minute…" at bounding box center [272, 194] width 545 height 388
click at [398, 248] on div "Uploading Please keep this page open while uploading - this could take a minute…" at bounding box center [272, 194] width 272 height 120
click at [399, 248] on div "Uploading Please keep this page open while uploading - this could take a minute…" at bounding box center [272, 194] width 272 height 120
click at [448, 226] on div "Uploading Please keep this page open while uploading - this could take a minute…" at bounding box center [272, 194] width 545 height 388
click at [449, 226] on div "Uploading Please keep this page open while uploading - this could take a minute…" at bounding box center [272, 194] width 545 height 388
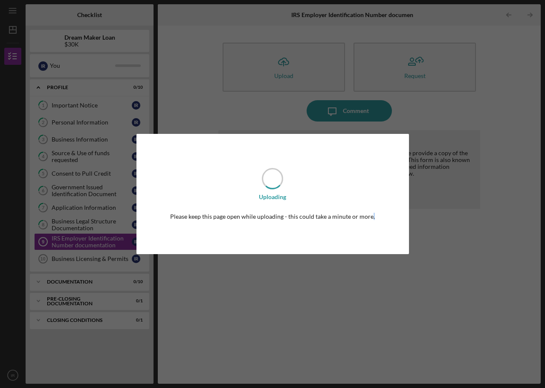
click at [449, 226] on div "Uploading Please keep this page open while uploading - this could take a minute…" at bounding box center [272, 194] width 545 height 388
click at [430, 278] on div "Uploading Please keep this page open while uploading - this could take a minute…" at bounding box center [272, 194] width 545 height 388
click at [338, 303] on div "Uploading Please keep this page open while uploading - this could take a minute…" at bounding box center [272, 194] width 545 height 388
click at [266, 300] on div "Uploading Please keep this page open while uploading - this could take a minute…" at bounding box center [272, 194] width 545 height 388
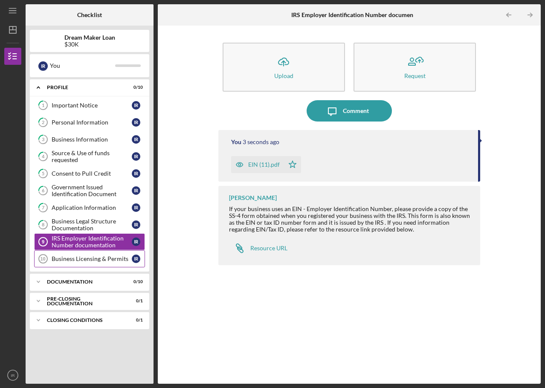
click at [110, 261] on div "Business Licensing & Permits" at bounding box center [92, 258] width 80 height 7
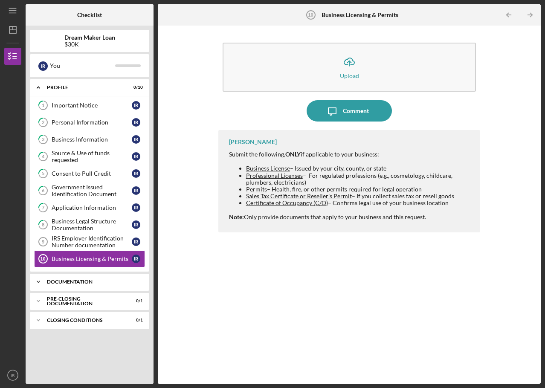
click at [67, 287] on div "Icon/Expander Documentation 0 / 10" at bounding box center [89, 281] width 119 height 17
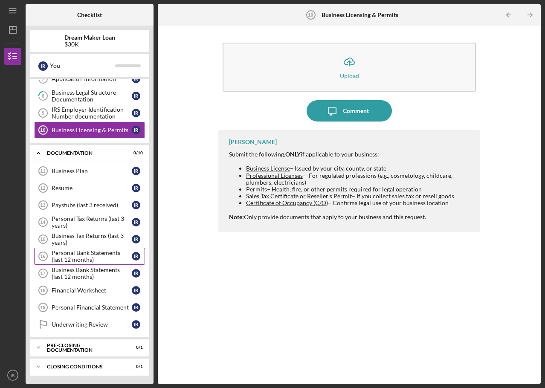
scroll to position [129, 0]
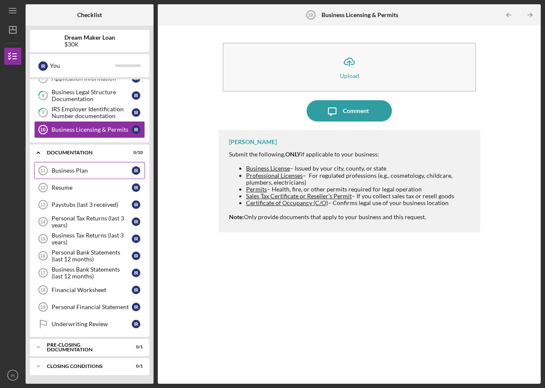
click at [74, 168] on div "Business Plan" at bounding box center [92, 170] width 80 height 7
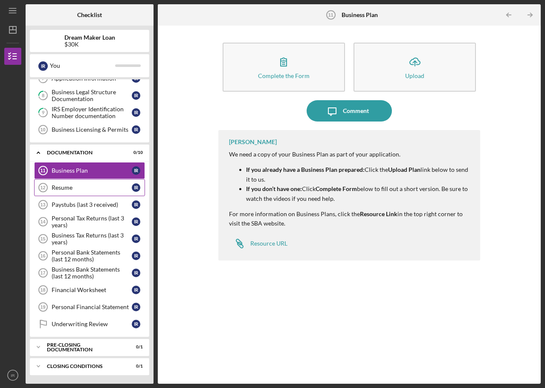
click at [74, 184] on link "Resume 12 Resume I R" at bounding box center [89, 187] width 111 height 17
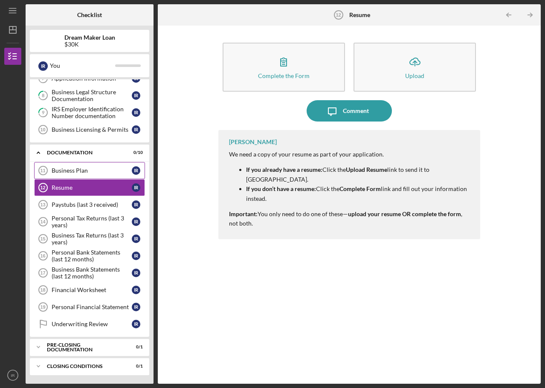
click at [75, 173] on div "Business Plan" at bounding box center [92, 170] width 80 height 7
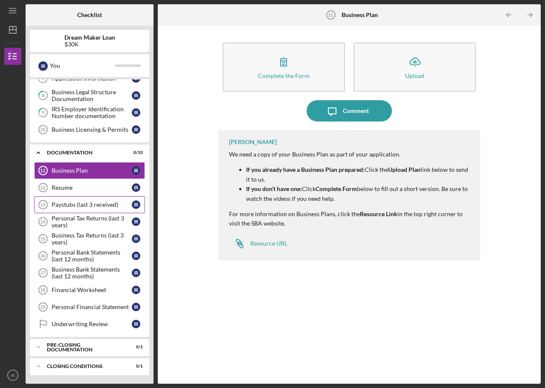
click at [77, 207] on div "Paystubs (last 3 received)" at bounding box center [92, 204] width 80 height 7
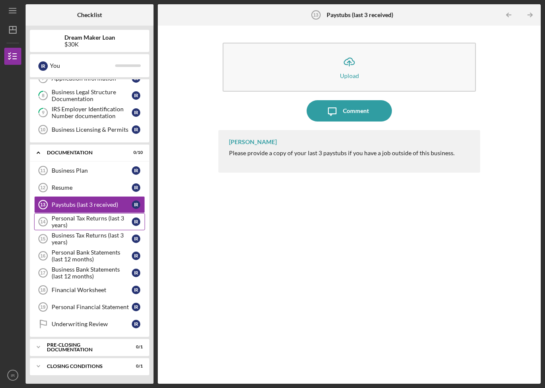
click at [81, 221] on div "Personal Tax Returns (last 3 years)" at bounding box center [92, 222] width 80 height 14
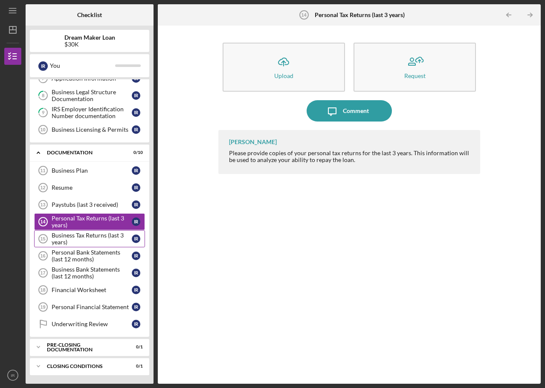
click at [83, 238] on div "Business Tax Returns (last 3 years)" at bounding box center [92, 239] width 80 height 14
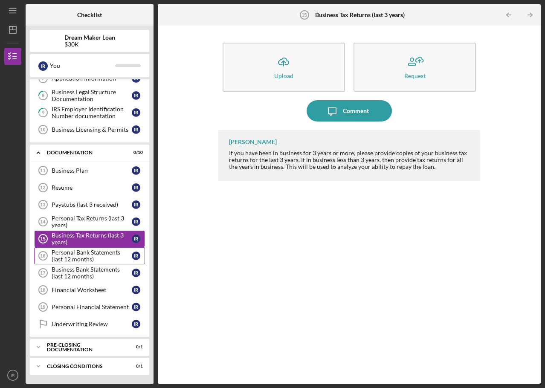
click at [85, 256] on div "Personal Bank Statements (last 12 months)" at bounding box center [92, 256] width 80 height 14
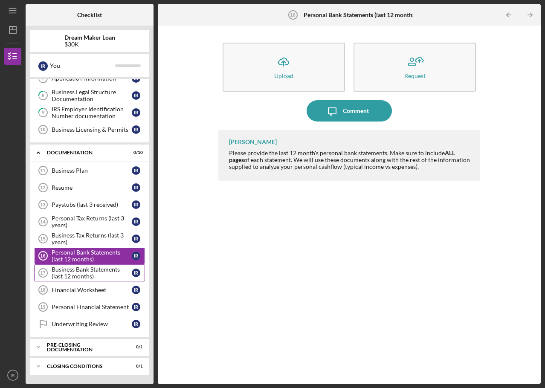
click at [87, 272] on div "Business Bank Statements (last 12 months)" at bounding box center [92, 273] width 80 height 14
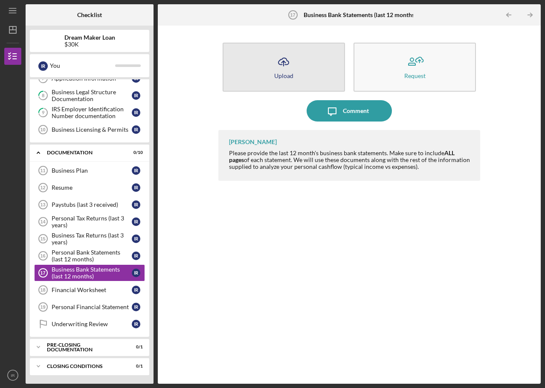
click at [271, 71] on button "Icon/Upload Upload" at bounding box center [284, 67] width 122 height 49
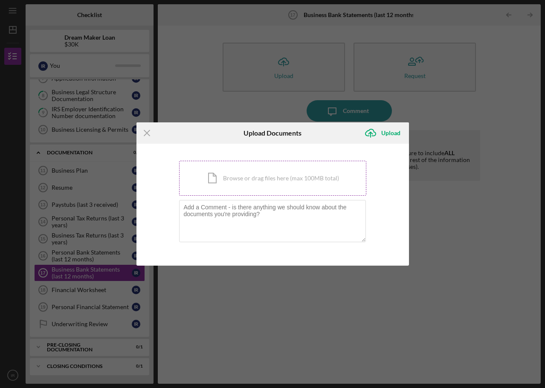
click at [233, 186] on div "Icon/Document Browse or drag files here (max 100MB total) Tap to choose files o…" at bounding box center [272, 178] width 187 height 35
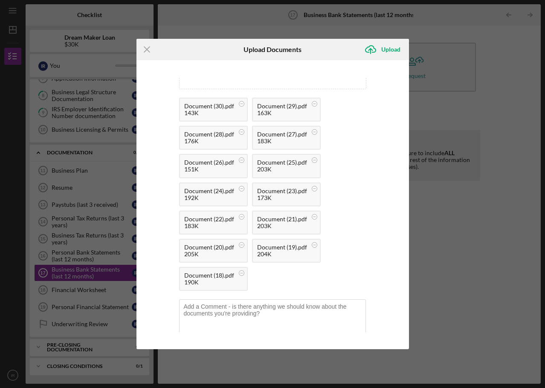
scroll to position [34, 0]
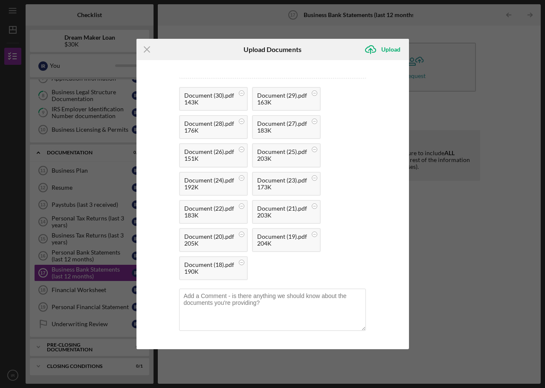
click at [209, 101] on div "143K" at bounding box center [209, 102] width 50 height 7
click at [386, 50] on div "Upload" at bounding box center [390, 49] width 19 height 17
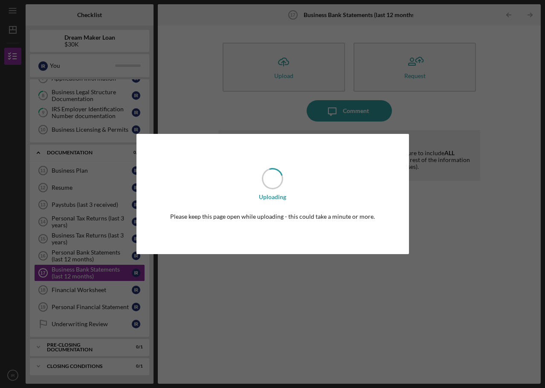
click at [227, 307] on div "Uploading Please keep this page open while uploading - this could take a minute…" at bounding box center [272, 194] width 545 height 388
drag, startPoint x: 265, startPoint y: 221, endPoint x: 310, endPoint y: 224, distance: 45.8
click at [310, 224] on div "Uploading Please keep this page open while uploading - this could take a minute…" at bounding box center [272, 194] width 272 height 120
click at [272, 219] on div "Please keep this page open while uploading - this could take a minute or more." at bounding box center [272, 216] width 205 height 7
drag, startPoint x: 271, startPoint y: 215, endPoint x: 223, endPoint y: 219, distance: 47.5
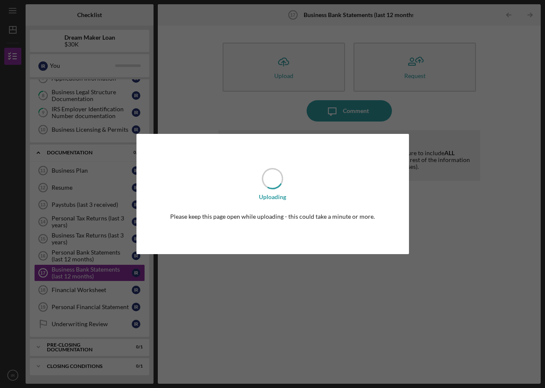
click at [223, 219] on div "Please keep this page open while uploading - this could take a minute or more." at bounding box center [272, 216] width 205 height 7
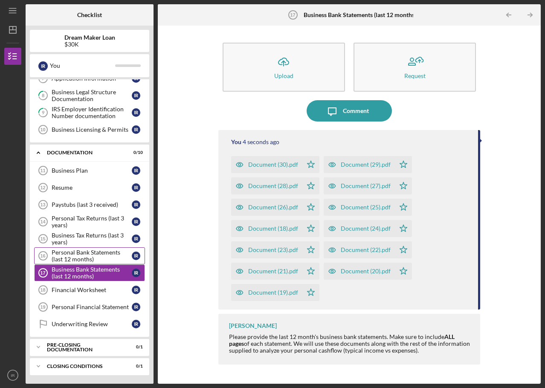
click at [73, 256] on div "Personal Bank Statements (last 12 months)" at bounding box center [92, 256] width 80 height 14
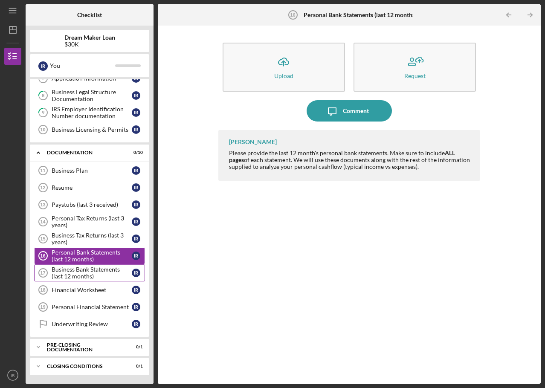
click at [70, 272] on div "Business Bank Statements (last 12 months)" at bounding box center [92, 273] width 80 height 14
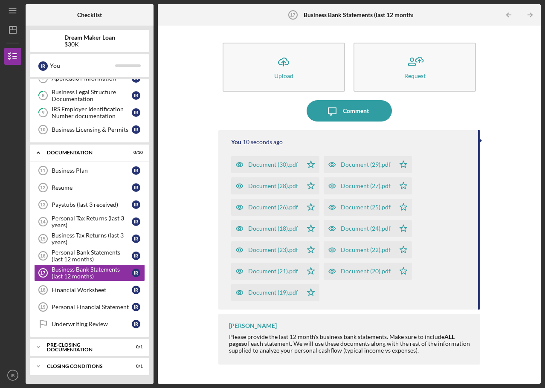
click at [232, 144] on div "You" at bounding box center [236, 142] width 10 height 7
click at [248, 327] on div "[PERSON_NAME]" at bounding box center [253, 325] width 48 height 7
click at [316, 296] on icon "Icon/Star" at bounding box center [310, 292] width 17 height 17
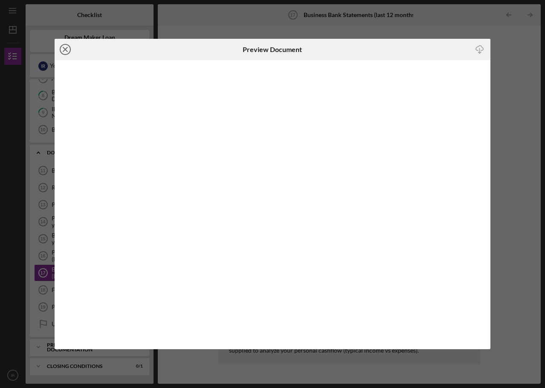
click at [63, 51] on icon "Icon/Close" at bounding box center [65, 49] width 21 height 21
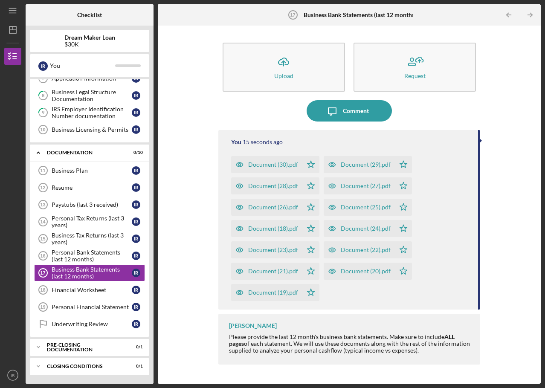
drag, startPoint x: 246, startPoint y: 160, endPoint x: 359, endPoint y: 183, distance: 114.5
click at [359, 183] on div "Document (30).pdf Icon/Star Document (29).pdf Icon/Star Document (28).pdf Icon/…" at bounding box center [350, 226] width 239 height 149
drag, startPoint x: 373, startPoint y: 160, endPoint x: 348, endPoint y: 172, distance: 28.1
click at [348, 172] on div "Document (29).pdf" at bounding box center [359, 164] width 71 height 17
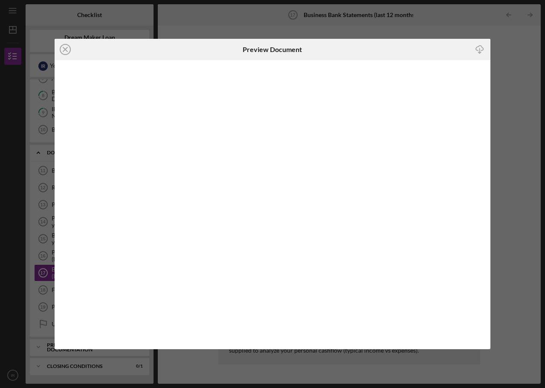
click at [66, 49] on line at bounding box center [65, 49] width 4 height 4
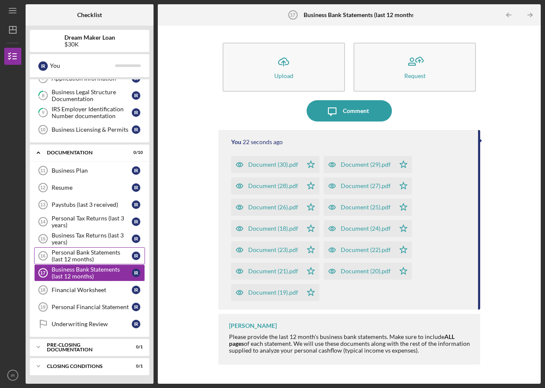
click at [95, 256] on div "Personal Bank Statements (last 12 months)" at bounding box center [92, 256] width 80 height 14
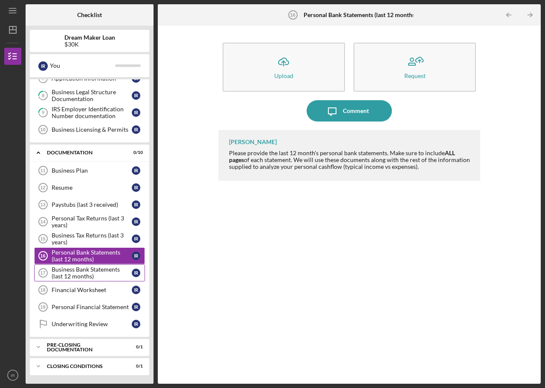
click at [85, 273] on div "Business Bank Statements (last 12 months)" at bounding box center [92, 273] width 80 height 14
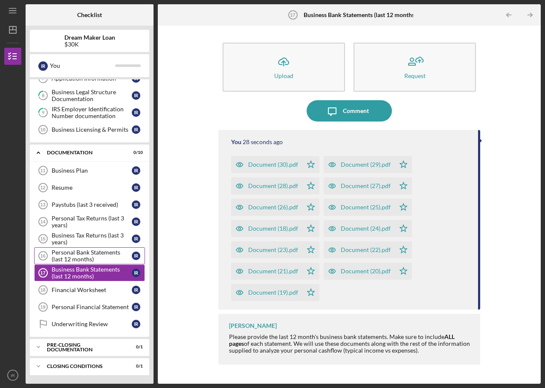
click at [104, 262] on div "Personal Bank Statements (last 12 months)" at bounding box center [92, 256] width 80 height 14
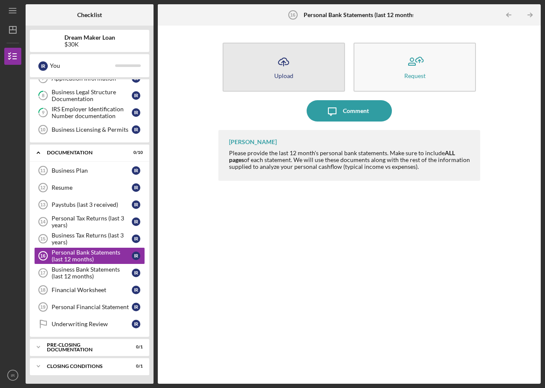
click at [286, 57] on icon "Icon/Upload" at bounding box center [283, 61] width 21 height 21
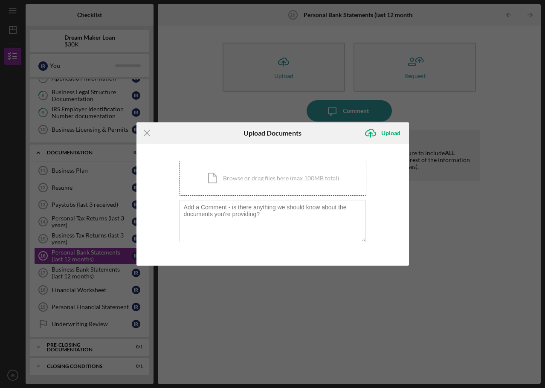
click at [236, 183] on div "Icon/Document Browse or drag files here (max 100MB total) Tap to choose files o…" at bounding box center [272, 178] width 187 height 35
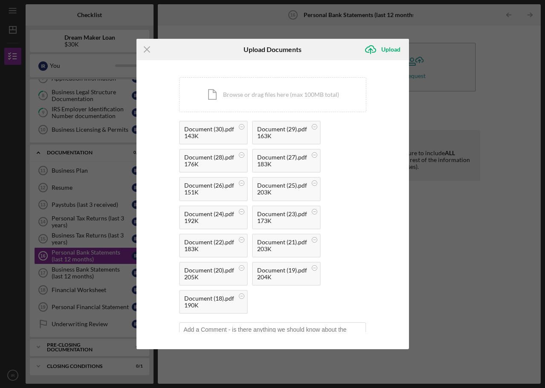
click at [449, 222] on div "Icon/Menu Close Upload Documents Icon/Upload Upload You're uploading documents …" at bounding box center [272, 194] width 545 height 388
click at [385, 48] on div "Upload" at bounding box center [390, 49] width 19 height 17
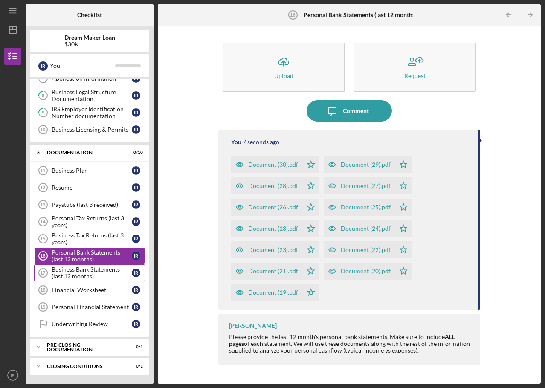
click at [88, 277] on div "Business Bank Statements (last 12 months)" at bounding box center [92, 273] width 80 height 14
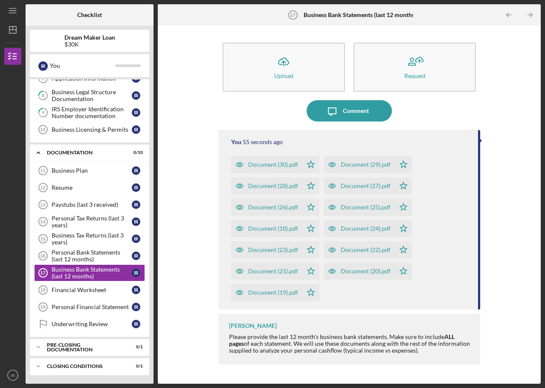
click at [310, 165] on icon "Icon/Star" at bounding box center [310, 164] width 17 height 17
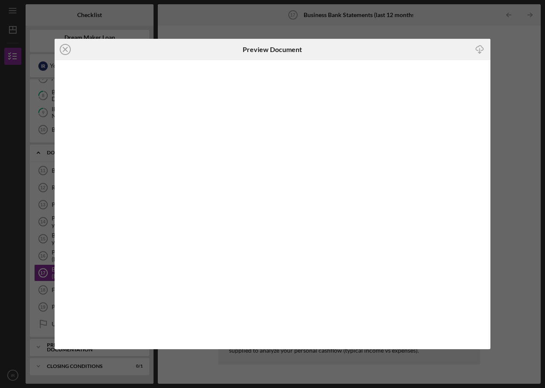
click at [479, 48] on icon "Icon/Download" at bounding box center [479, 49] width 19 height 19
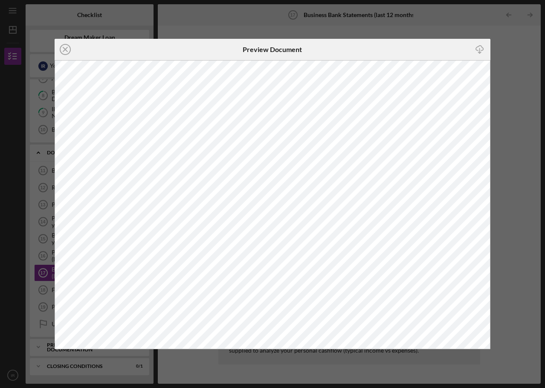
click at [497, 78] on div "Icon/Close Preview Document Icon/Download" at bounding box center [272, 194] width 545 height 388
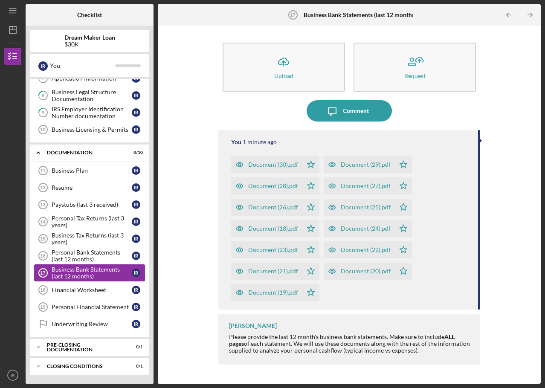
click at [84, 275] on div "Business Bank Statements (last 12 months)" at bounding box center [92, 273] width 80 height 14
click at [83, 254] on div "Personal Bank Statements (last 12 months)" at bounding box center [92, 256] width 80 height 14
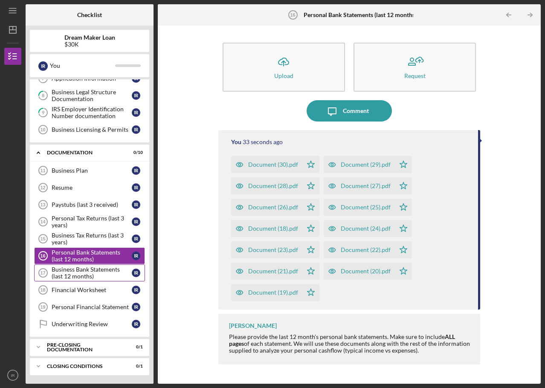
click at [83, 275] on div "Business Bank Statements (last 12 months)" at bounding box center [92, 273] width 80 height 14
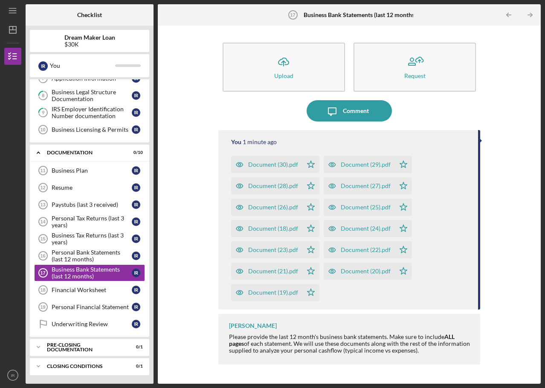
drag, startPoint x: 273, startPoint y: 151, endPoint x: 243, endPoint y: 148, distance: 30.0
click at [243, 148] on div "You 1 minute ago Document (30).pdf Icon/Star Document (29).pdf Icon/Star Docume…" at bounding box center [349, 220] width 262 height 180
drag, startPoint x: 292, startPoint y: 165, endPoint x: 454, endPoint y: 174, distance: 162.3
click at [454, 174] on div "Document (30).pdf Icon/Star Document (29).pdf Icon/Star Document (28).pdf Icon/…" at bounding box center [350, 226] width 239 height 149
drag, startPoint x: 244, startPoint y: 290, endPoint x: 311, endPoint y: 164, distance: 143.1
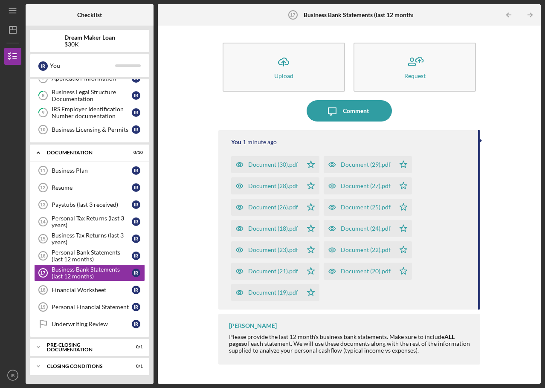
click at [307, 167] on div "Document (30).pdf Icon/Star Document (29).pdf Icon/Star Document (28).pdf Icon/…" at bounding box center [350, 226] width 239 height 149
click at [90, 254] on div "Personal Bank Statements (last 12 months)" at bounding box center [92, 256] width 80 height 14
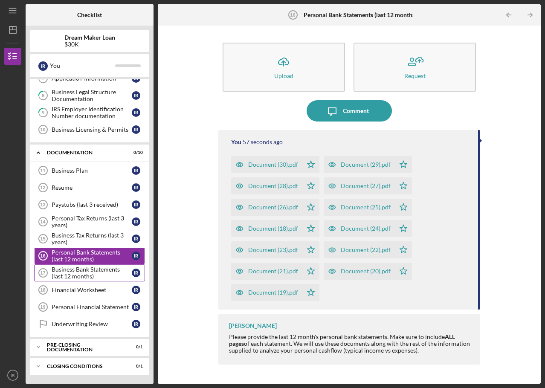
click at [91, 275] on div "Business Bank Statements (last 12 months)" at bounding box center [92, 273] width 80 height 14
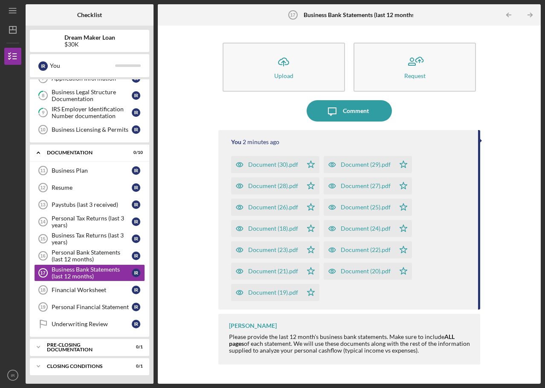
click at [243, 148] on div "You 2 minutes ago Document (30).pdf Icon/Star Document (29).pdf Icon/Star Docum…" at bounding box center [349, 220] width 262 height 180
click at [232, 159] on icon "button" at bounding box center [239, 164] width 17 height 17
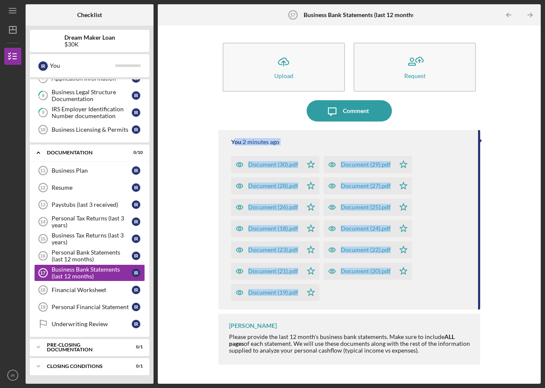
drag, startPoint x: 235, startPoint y: 148, endPoint x: 309, endPoint y: 299, distance: 168.2
click at [309, 299] on div "You 2 minutes ago Document (30).pdf Icon/Star Document (29).pdf Icon/Star Docum…" at bounding box center [349, 220] width 262 height 180
click at [343, 258] on div "Document (22).pdf" at bounding box center [359, 249] width 71 height 17
click at [82, 257] on div "Personal Bank Statements (last 12 months)" at bounding box center [92, 256] width 80 height 14
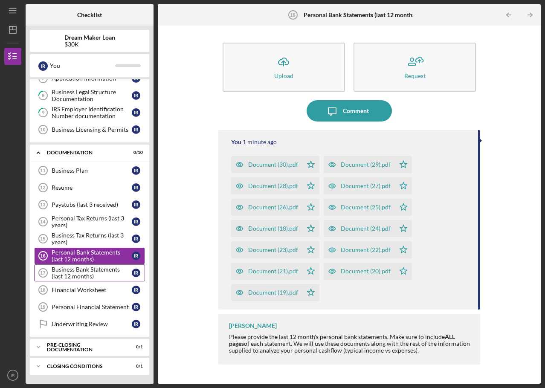
click at [82, 271] on div "Business Bank Statements (last 12 months)" at bounding box center [92, 273] width 80 height 14
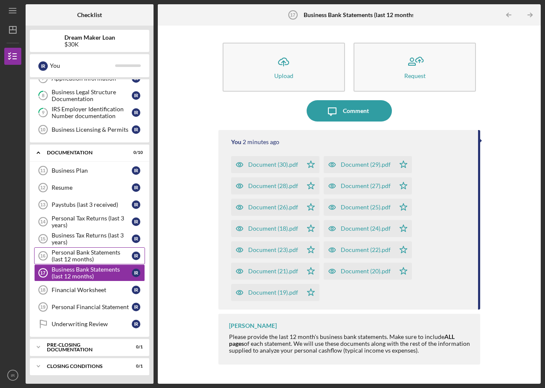
click at [80, 254] on div "Personal Bank Statements (last 12 months)" at bounding box center [92, 256] width 80 height 14
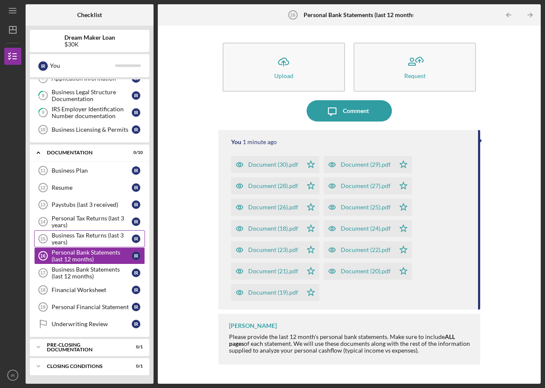
click at [78, 241] on div "Business Tax Returns (last 3 years)" at bounding box center [92, 239] width 80 height 14
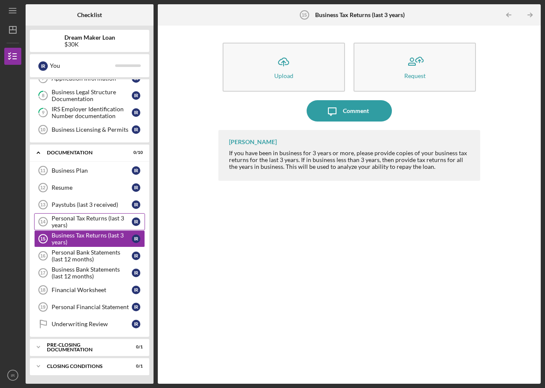
click at [73, 219] on div "Personal Tax Returns (last 3 years)" at bounding box center [92, 222] width 80 height 14
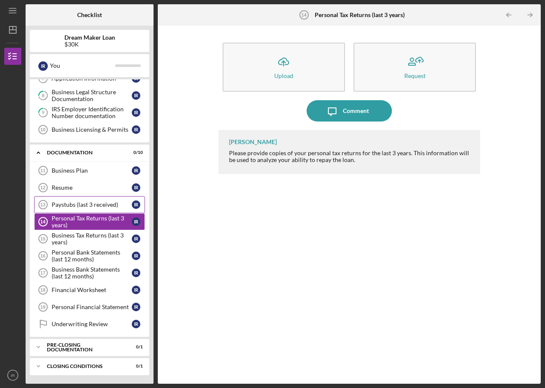
click at [77, 203] on div "Paystubs (last 3 received)" at bounding box center [92, 204] width 80 height 7
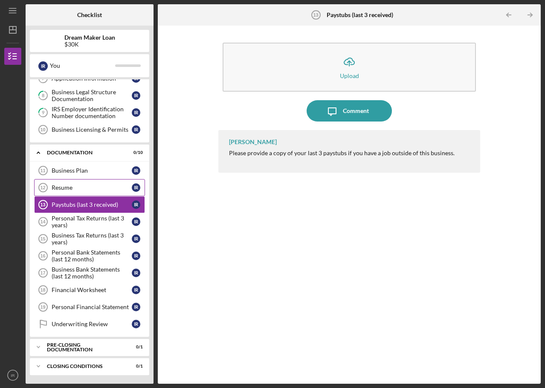
click at [66, 189] on div "Resume" at bounding box center [92, 187] width 80 height 7
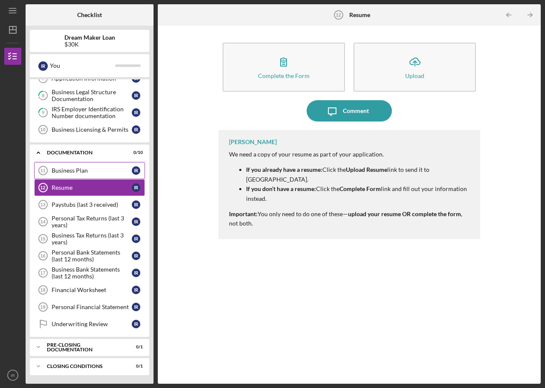
click at [70, 169] on div "Business Plan" at bounding box center [92, 170] width 80 height 7
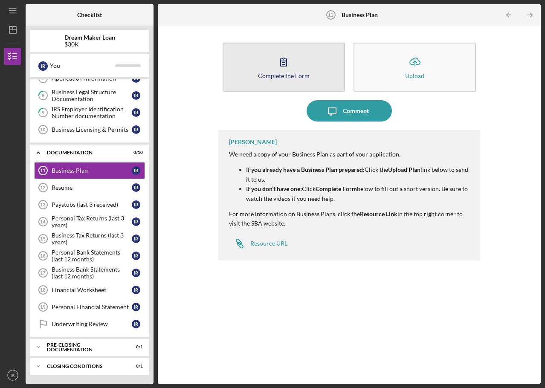
click at [271, 61] on button "Complete the Form Form" at bounding box center [284, 67] width 122 height 49
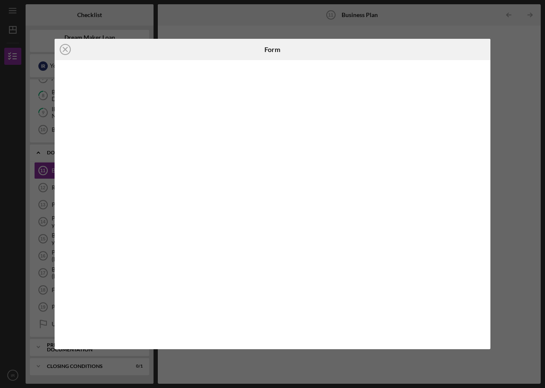
click at [517, 96] on div "Icon/Close Form" at bounding box center [272, 194] width 545 height 388
click at [541, 87] on div "Icon/Close Form" at bounding box center [272, 194] width 545 height 388
click at [522, 84] on div "Icon/Close Form" at bounding box center [272, 194] width 545 height 388
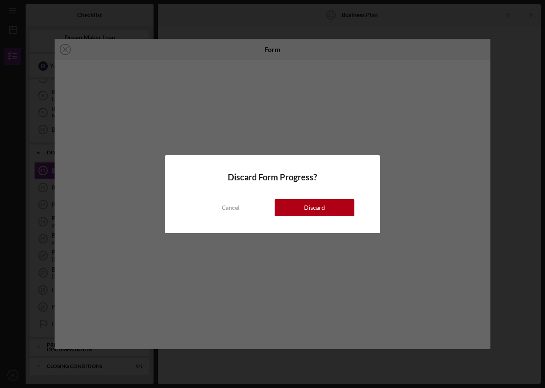
click at [516, 109] on div "Discard Form Progress? Cancel Discard" at bounding box center [272, 194] width 545 height 388
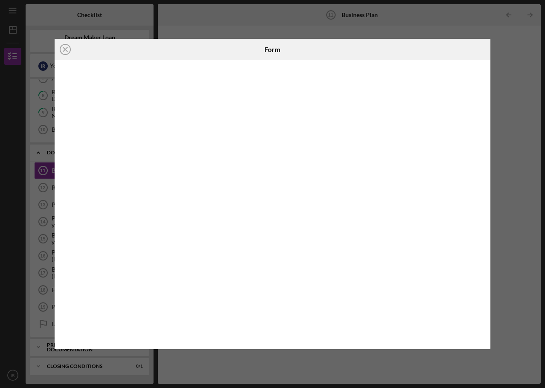
click at [504, 107] on div "Icon/Close Form" at bounding box center [272, 194] width 545 height 388
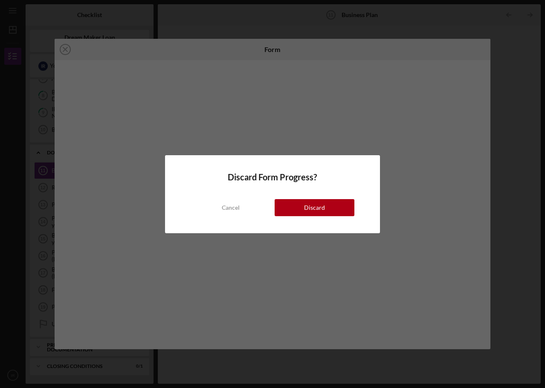
click at [64, 49] on div "Discard Form Progress? Cancel Discard" at bounding box center [272, 194] width 545 height 388
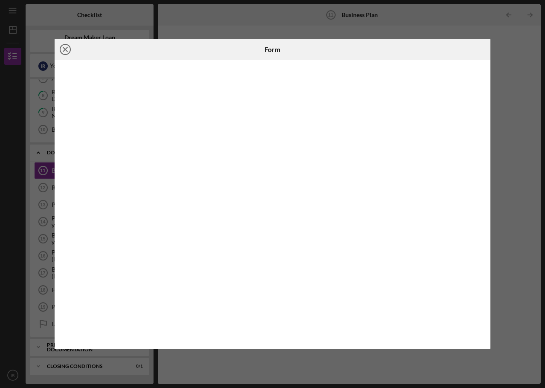
click at [64, 49] on icon "Icon/Close" at bounding box center [65, 49] width 21 height 21
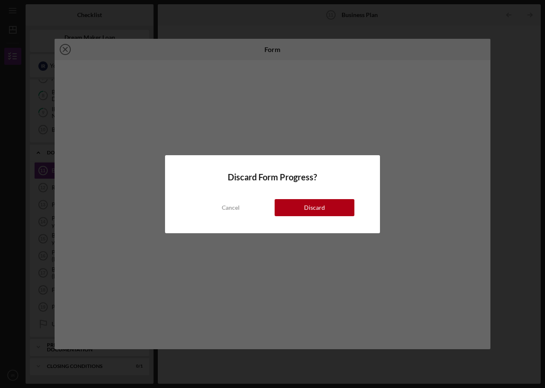
click at [64, 50] on div "Discard Form Progress? Cancel Discard" at bounding box center [272, 194] width 545 height 388
click at [305, 206] on div "Discard" at bounding box center [314, 207] width 21 height 17
